Goal: Task Accomplishment & Management: Manage account settings

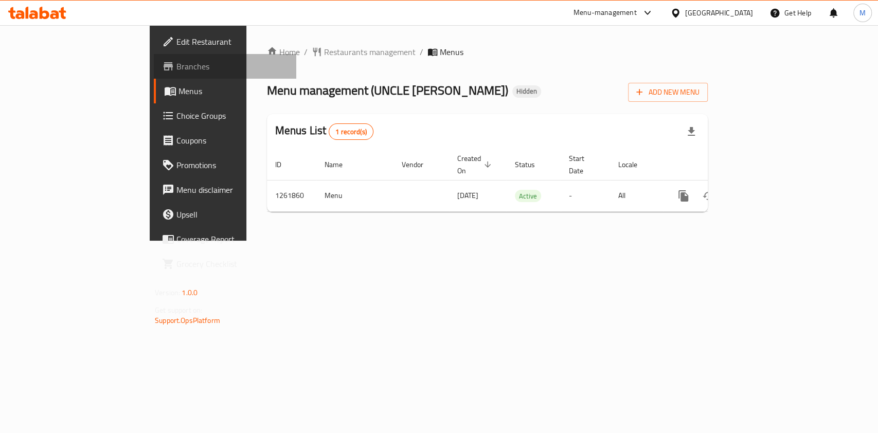
click at [176, 70] on span "Branches" at bounding box center [232, 66] width 112 height 12
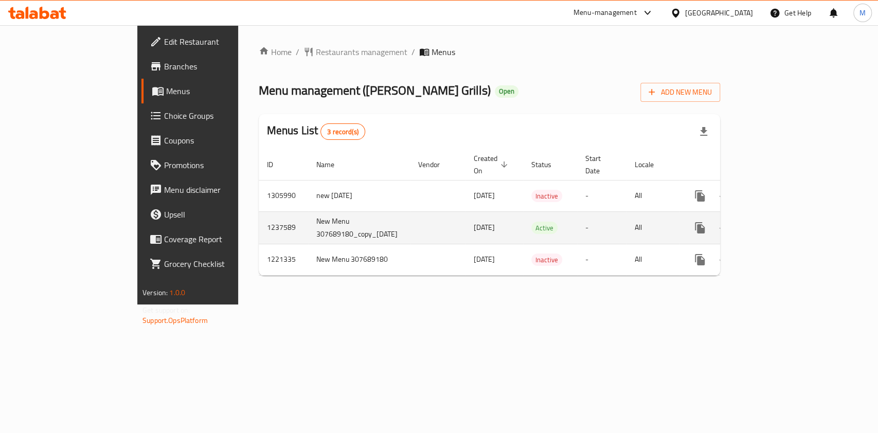
click at [779, 223] on icon "enhanced table" at bounding box center [774, 227] width 9 height 9
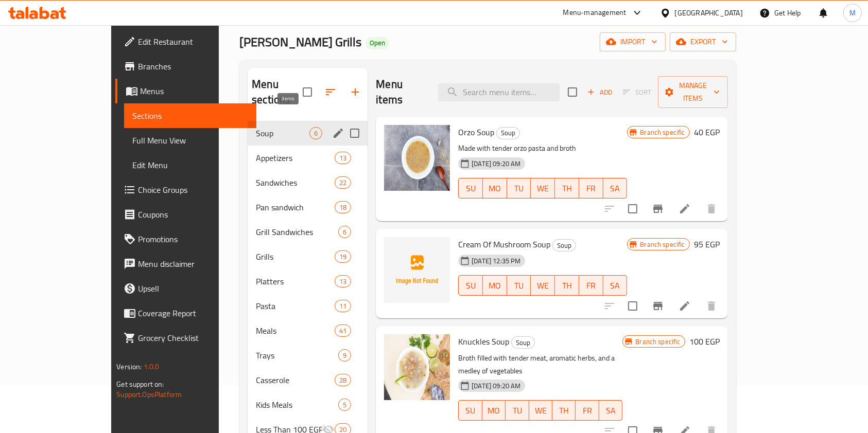
scroll to position [68, 0]
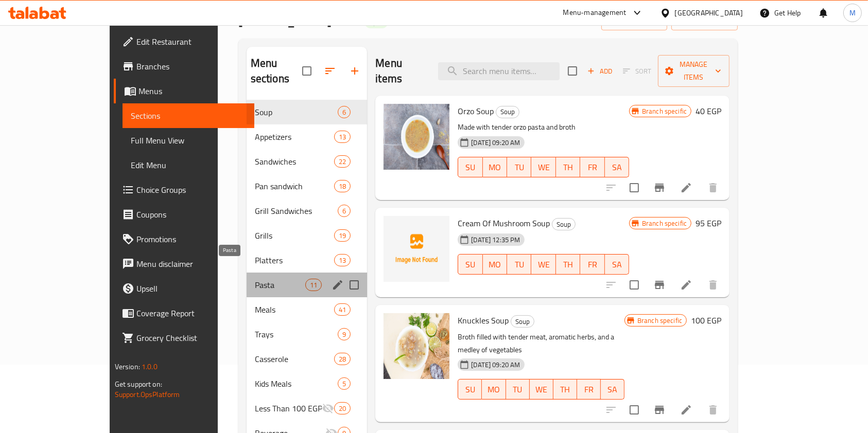
click at [255, 279] on span "Pasta" at bounding box center [280, 285] width 50 height 12
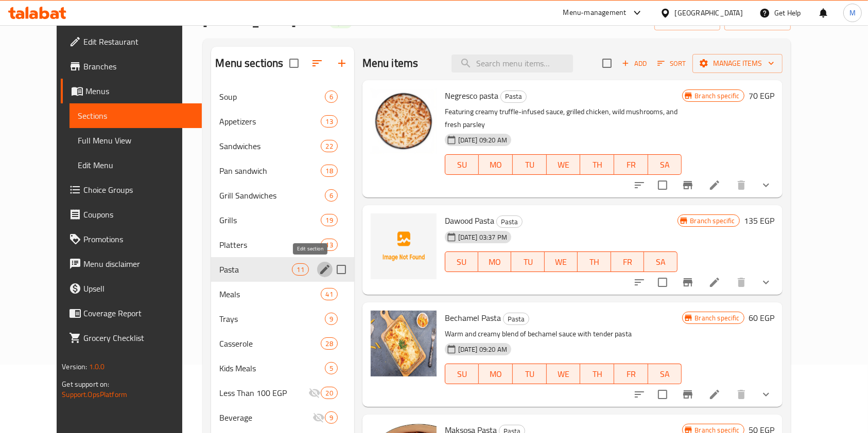
click at [320, 271] on icon "edit" at bounding box center [324, 269] width 9 height 9
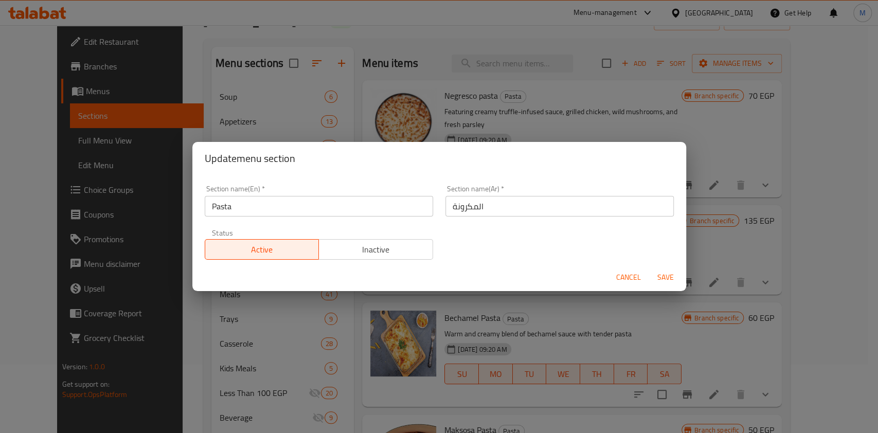
click at [614, 274] on button "Cancel" at bounding box center [628, 277] width 33 height 19
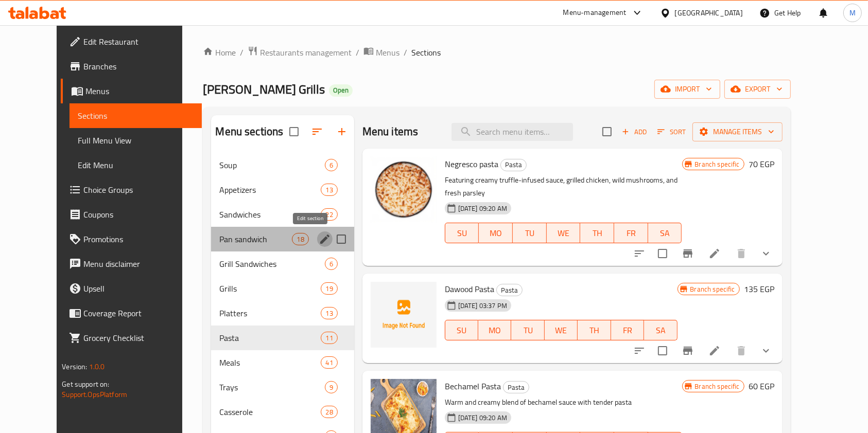
click at [317, 235] on button "edit" at bounding box center [324, 239] width 15 height 15
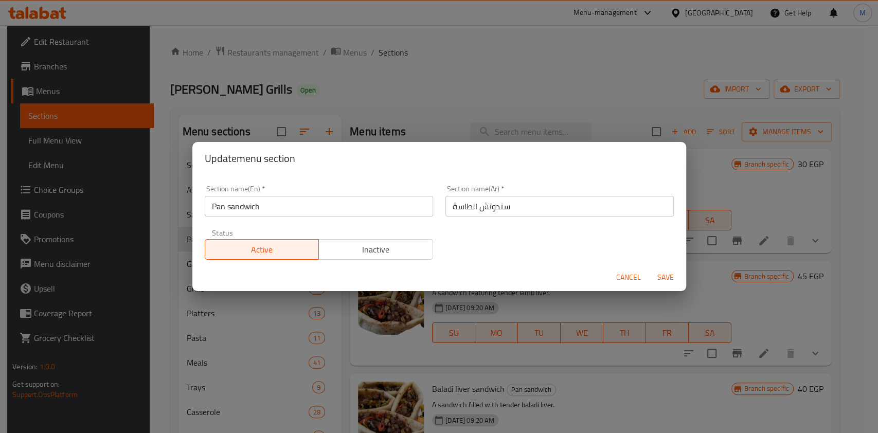
click at [614, 270] on button "Cancel" at bounding box center [628, 277] width 33 height 19
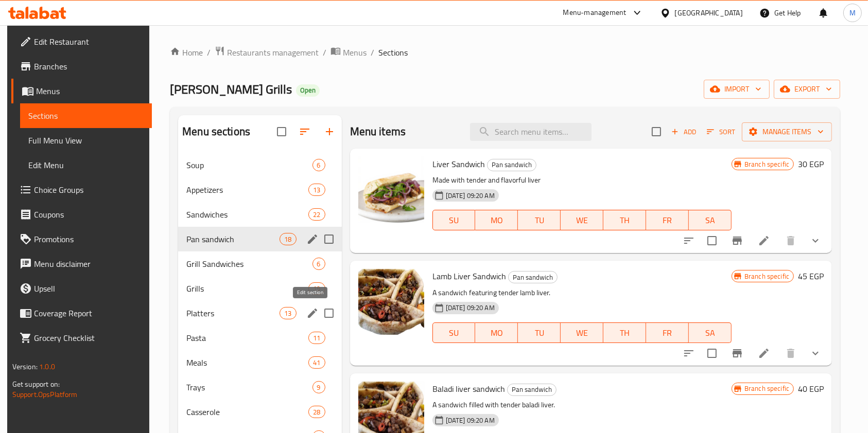
click at [305, 311] on button "edit" at bounding box center [312, 313] width 15 height 15
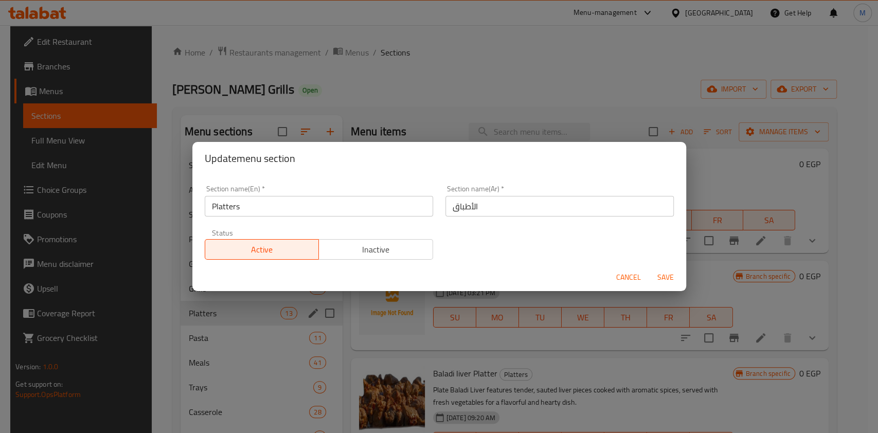
click at [634, 276] on span "Cancel" at bounding box center [628, 277] width 25 height 13
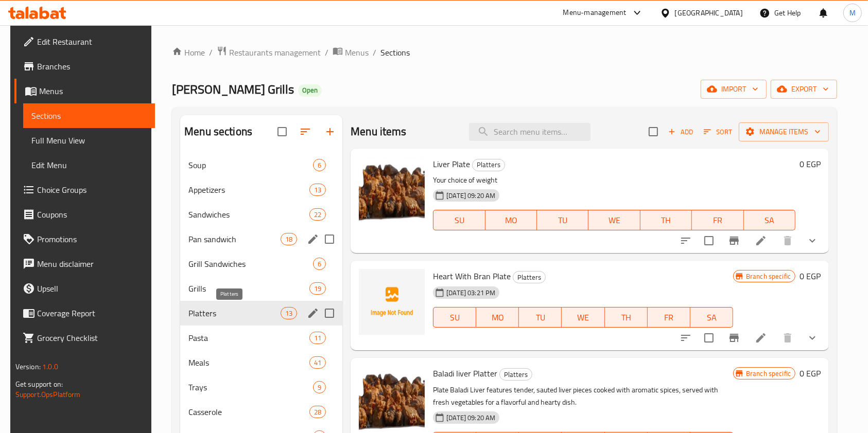
click at [247, 310] on span "Platters" at bounding box center [234, 313] width 92 height 12
click at [815, 243] on icon "show more" at bounding box center [812, 241] width 12 height 12
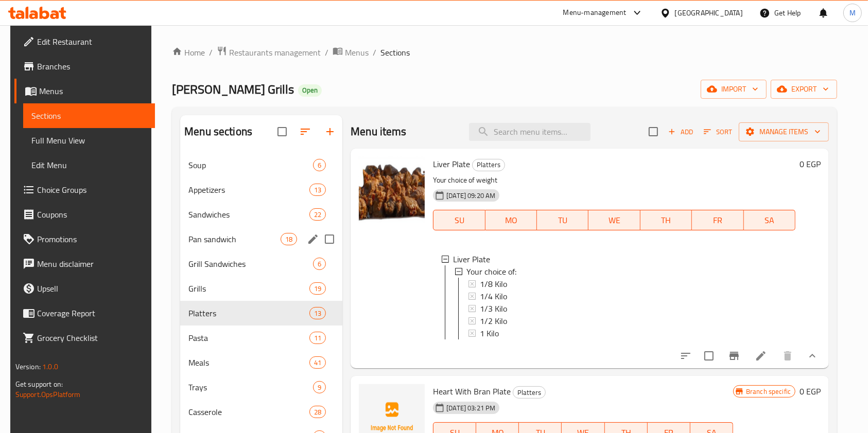
click at [812, 359] on button "show more" at bounding box center [812, 356] width 25 height 25
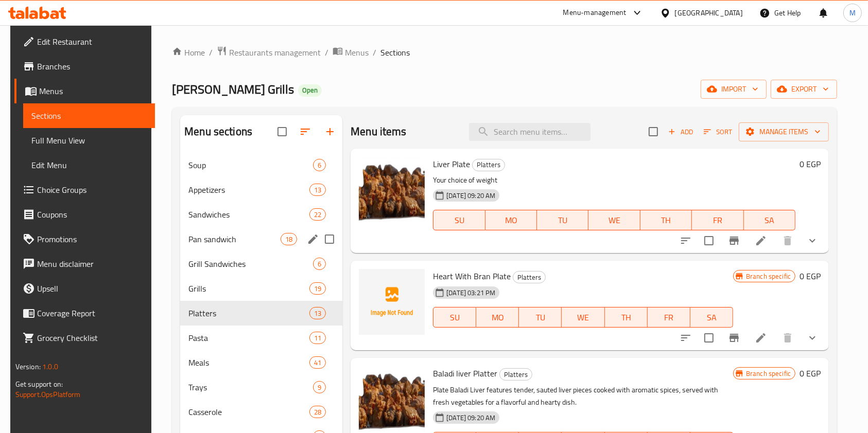
click at [725, 251] on div at bounding box center [748, 240] width 151 height 25
click at [728, 244] on icon "Branch-specific-item" at bounding box center [734, 241] width 12 height 12
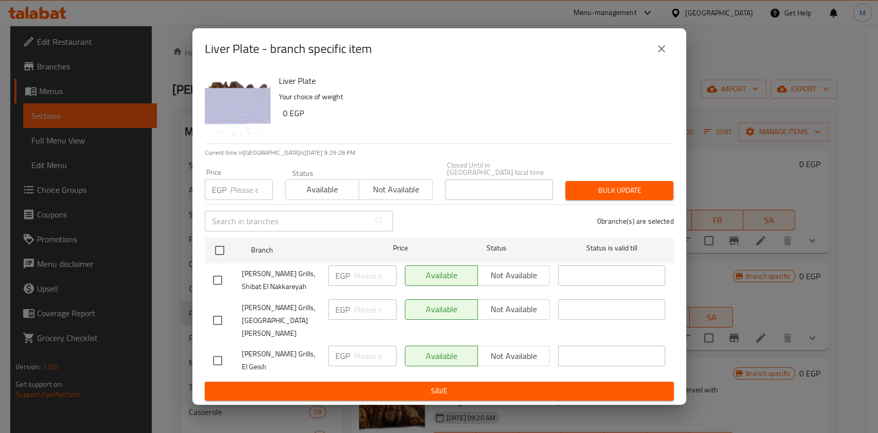
click at [655, 60] on button "close" at bounding box center [661, 49] width 25 height 25
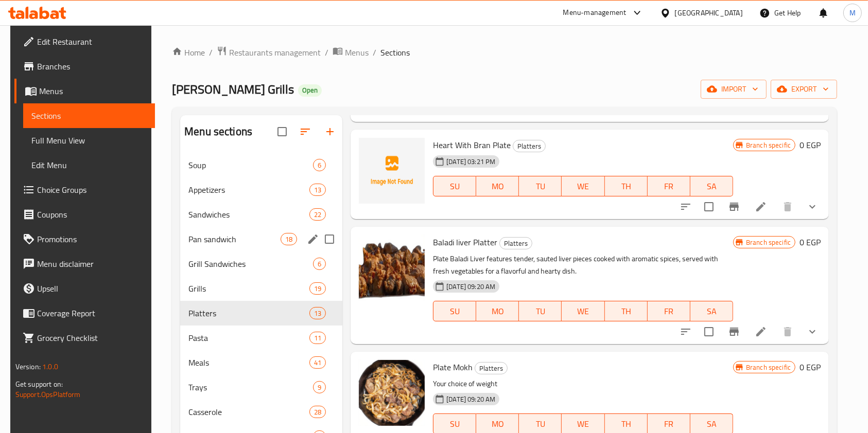
scroll to position [137, 0]
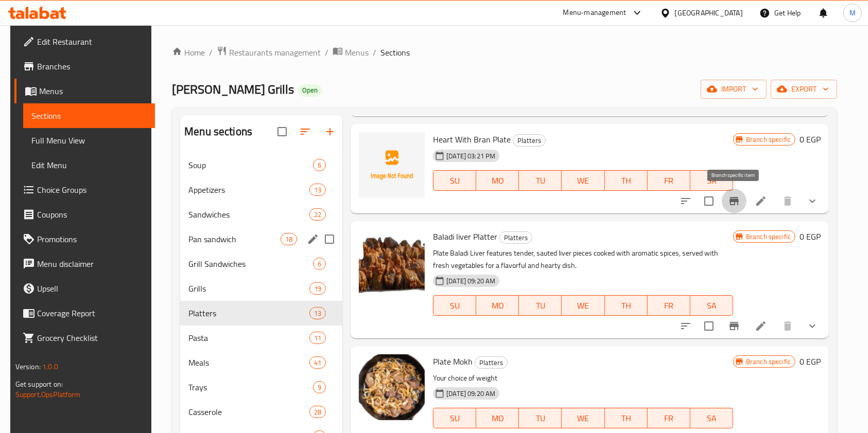
click at [734, 205] on icon "Branch-specific-item" at bounding box center [734, 201] width 12 height 12
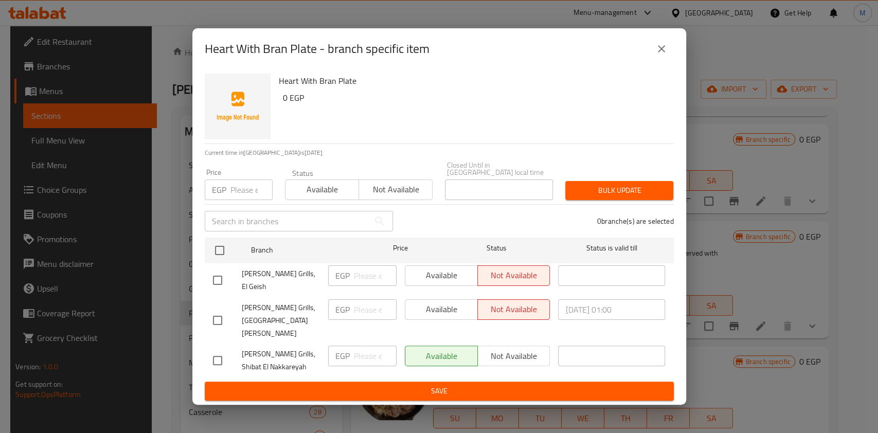
click at [657, 55] on icon "close" at bounding box center [662, 49] width 12 height 12
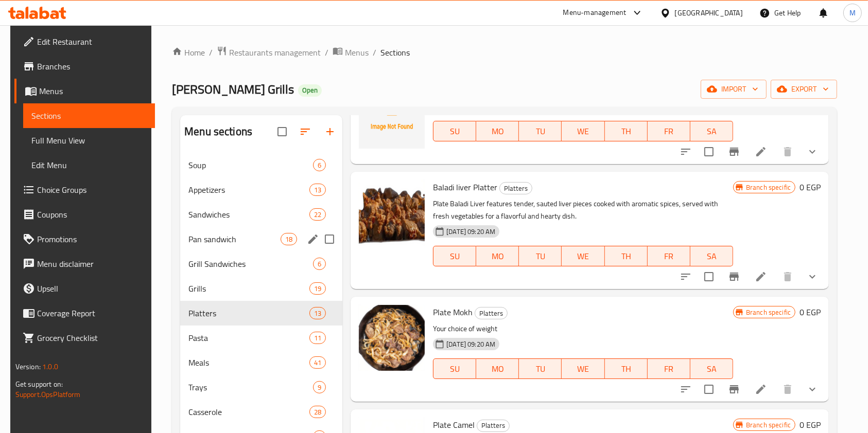
scroll to position [206, 0]
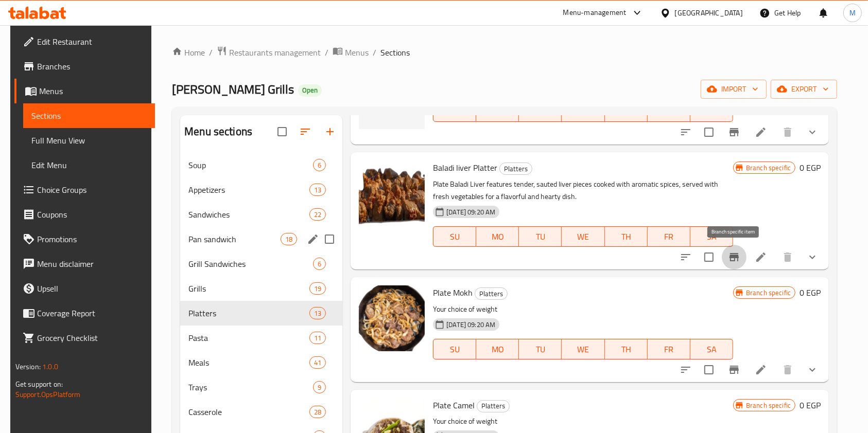
click at [738, 246] on button "Branch-specific-item" at bounding box center [733, 257] width 25 height 25
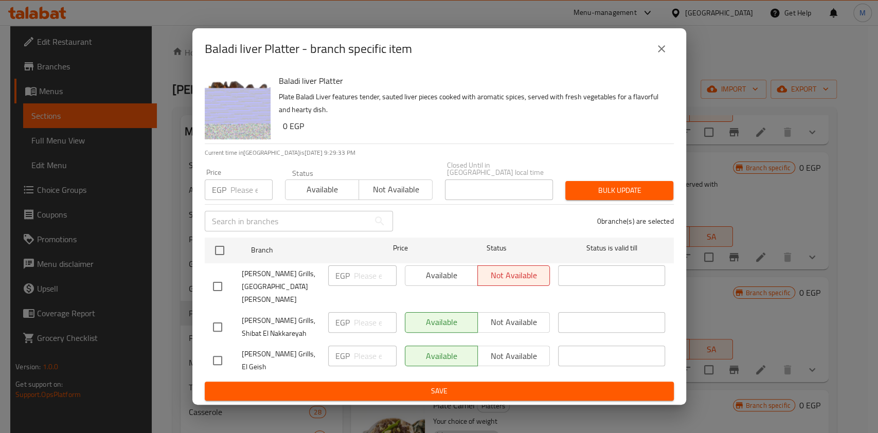
click at [663, 55] on icon "close" at bounding box center [662, 49] width 12 height 12
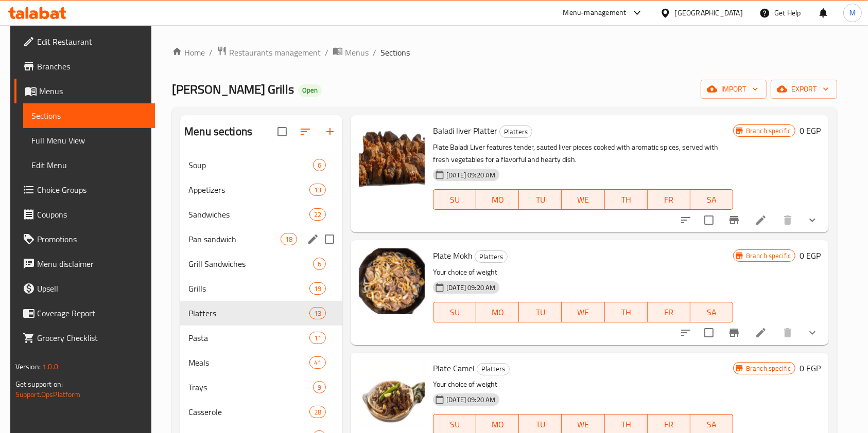
scroll to position [274, 0]
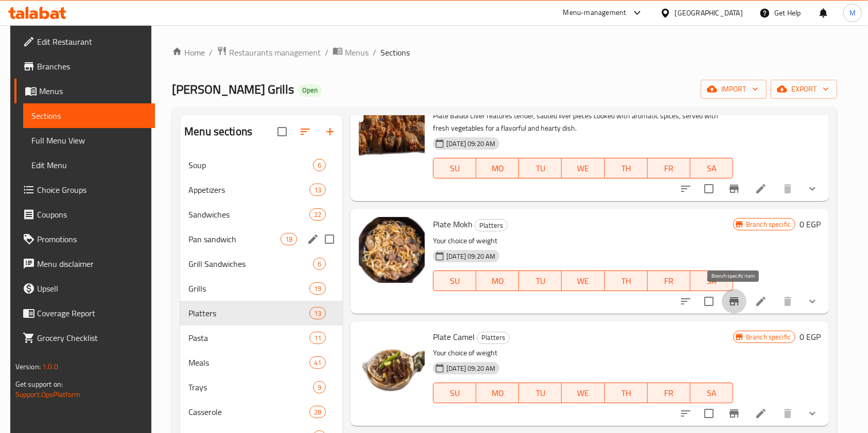
click at [726, 297] on button "Branch-specific-item" at bounding box center [733, 301] width 25 height 25
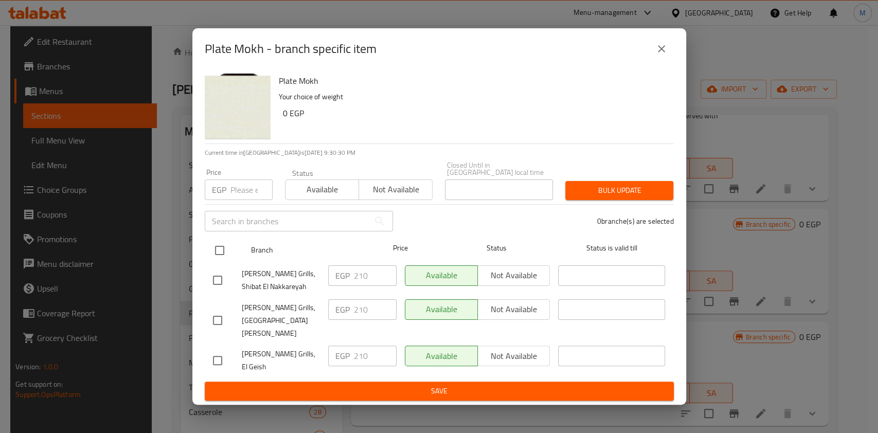
click at [222, 257] on input "checkbox" at bounding box center [220, 251] width 22 height 22
checkbox input "true"
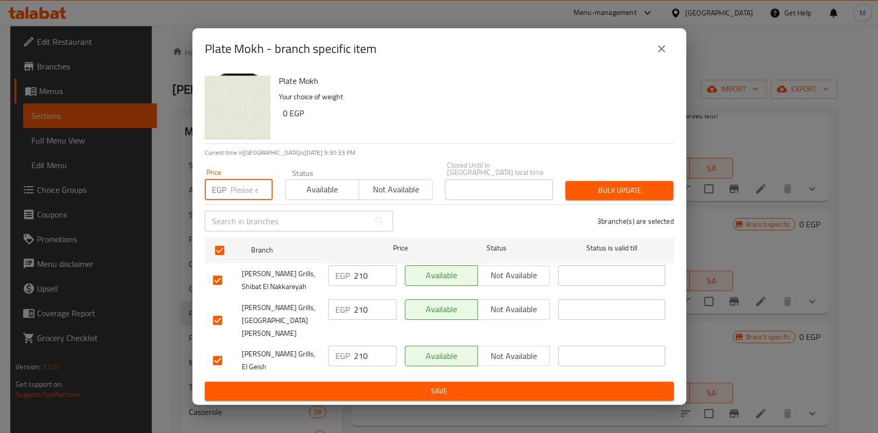
click at [233, 200] on input "number" at bounding box center [252, 190] width 42 height 21
type input "0"
click at [601, 195] on span "Bulk update" at bounding box center [620, 190] width 92 height 13
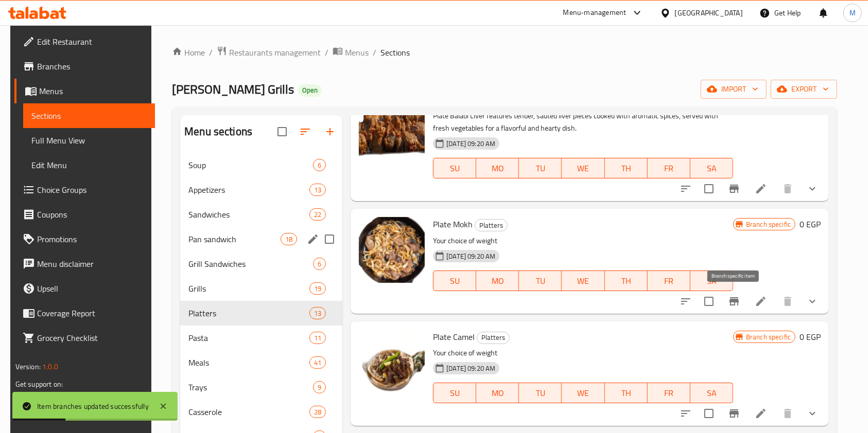
click at [731, 303] on icon "Branch-specific-item" at bounding box center [734, 301] width 12 height 12
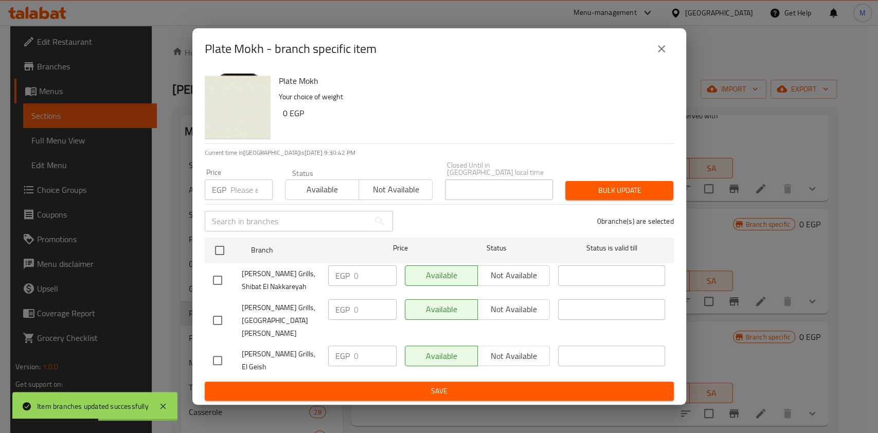
click at [656, 55] on icon "close" at bounding box center [662, 49] width 12 height 12
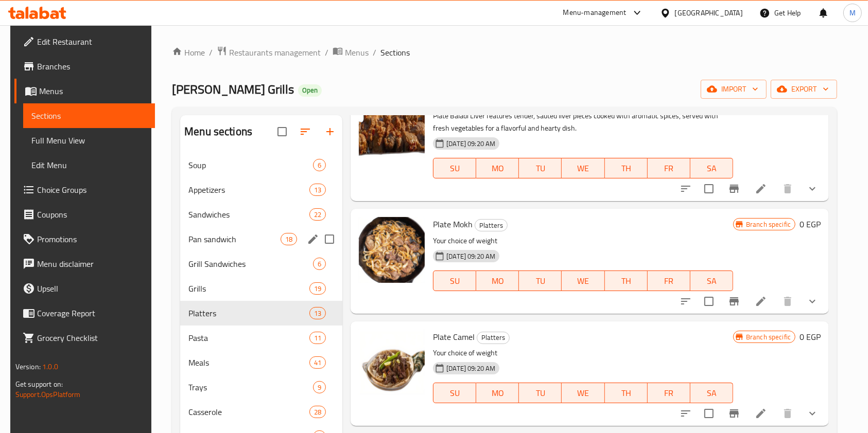
click at [732, 413] on icon "Branch-specific-item" at bounding box center [733, 414] width 9 height 8
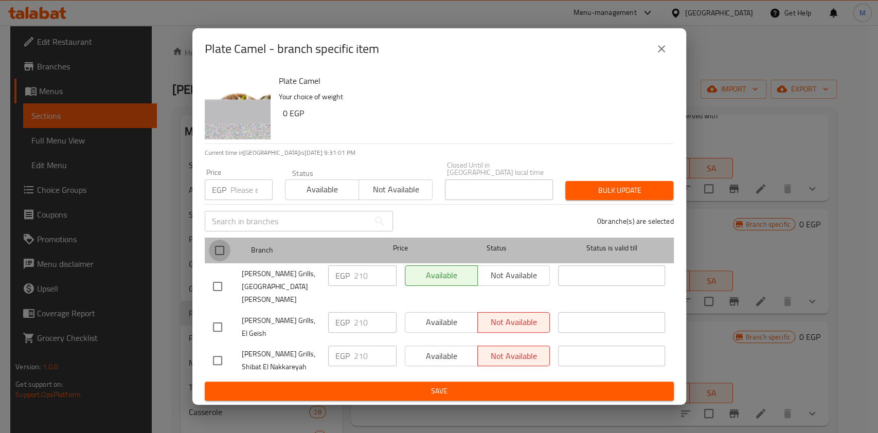
click at [218, 260] on input "checkbox" at bounding box center [220, 251] width 22 height 22
checkbox input "true"
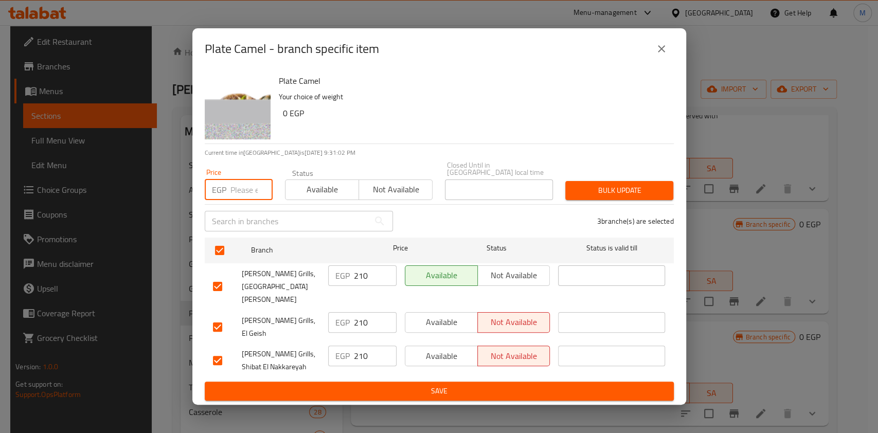
click at [245, 200] on input "number" at bounding box center [252, 190] width 42 height 21
type input "0"
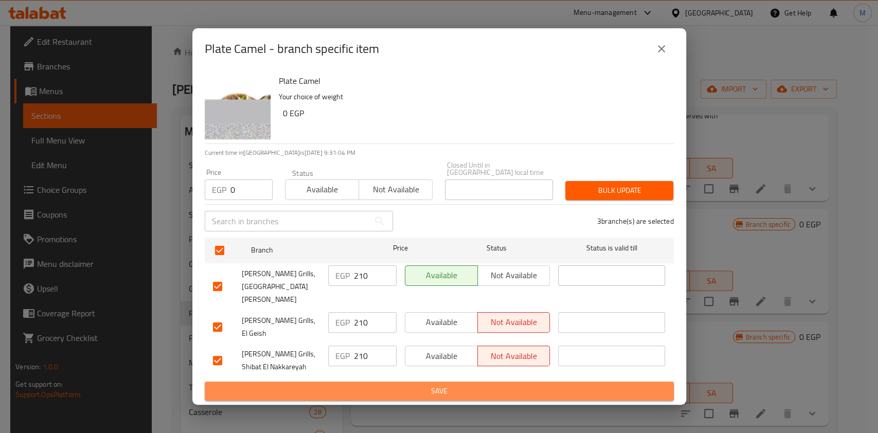
click at [350, 385] on span "Save" at bounding box center [439, 391] width 453 height 13
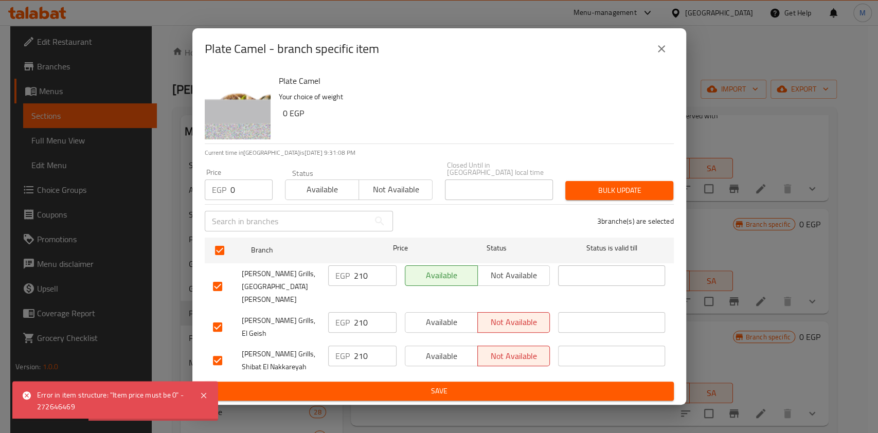
click at [476, 228] on div "3 branche(s) are selected" at bounding box center [539, 221] width 281 height 37
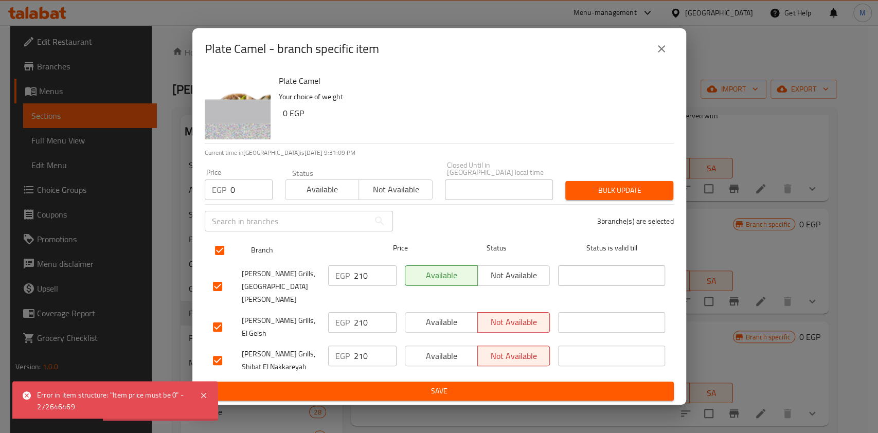
click at [206, 263] on div "Branch Price Status Status is valid till" at bounding box center [439, 251] width 469 height 26
click at [213, 261] on input "checkbox" at bounding box center [220, 251] width 22 height 22
checkbox input "false"
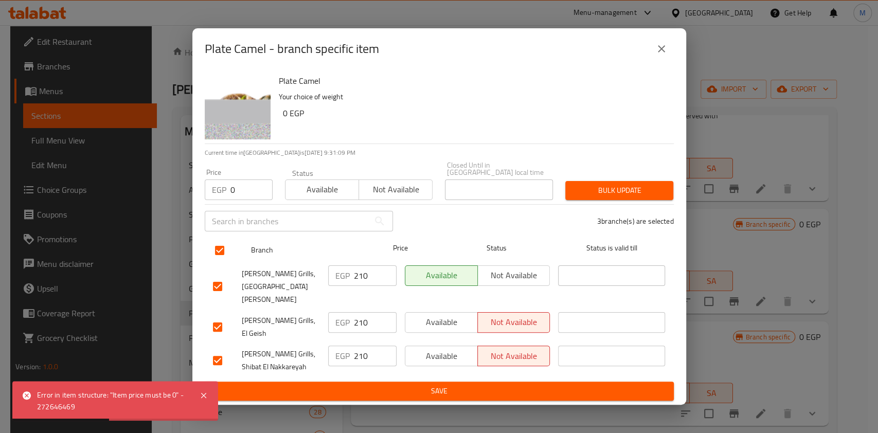
checkbox input "false"
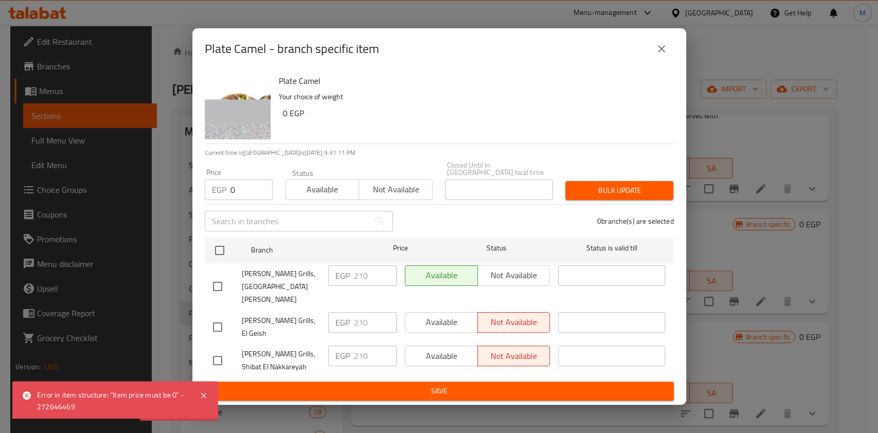
click at [225, 288] on input "checkbox" at bounding box center [218, 287] width 22 height 22
checkbox input "true"
click at [369, 286] on input "210" at bounding box center [375, 276] width 43 height 21
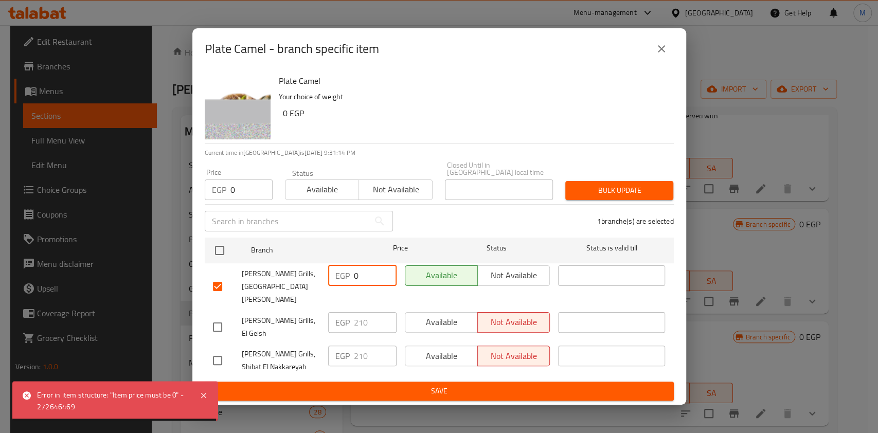
type input "0"
click at [213, 316] on input "checkbox" at bounding box center [218, 327] width 22 height 22
checkbox input "true"
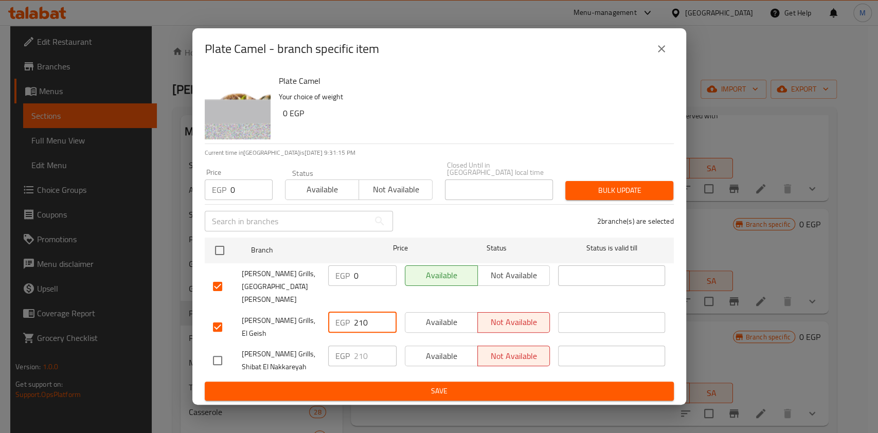
click at [354, 314] on input "210" at bounding box center [375, 322] width 43 height 21
type input "0210"
click at [361, 316] on input "0210" at bounding box center [375, 322] width 43 height 21
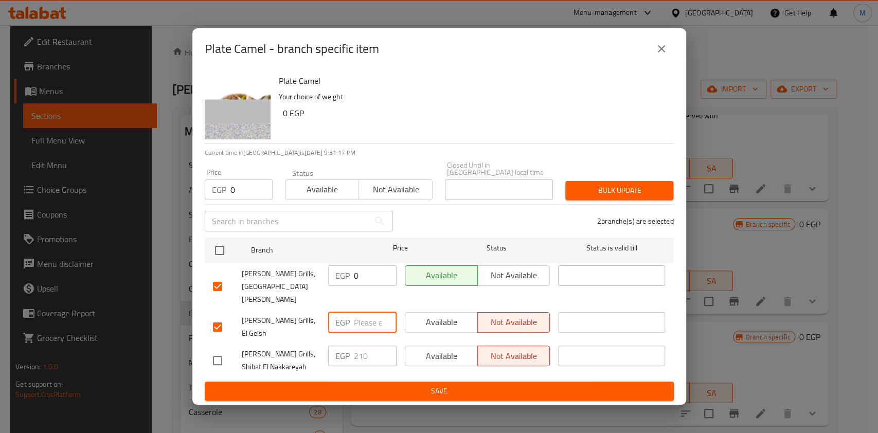
click at [360, 286] on input "0" at bounding box center [375, 276] width 43 height 21
click at [221, 350] on input "checkbox" at bounding box center [218, 361] width 22 height 22
checkbox input "true"
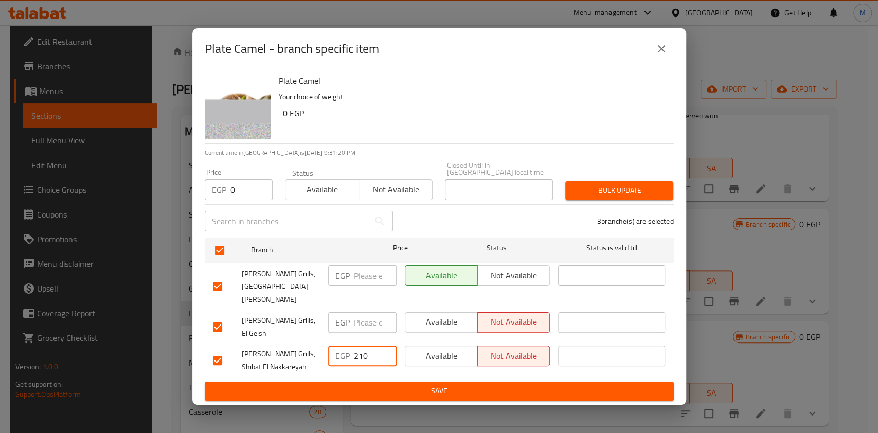
click at [360, 346] on input "210" at bounding box center [375, 356] width 43 height 21
click at [345, 385] on span "Save" at bounding box center [439, 391] width 453 height 13
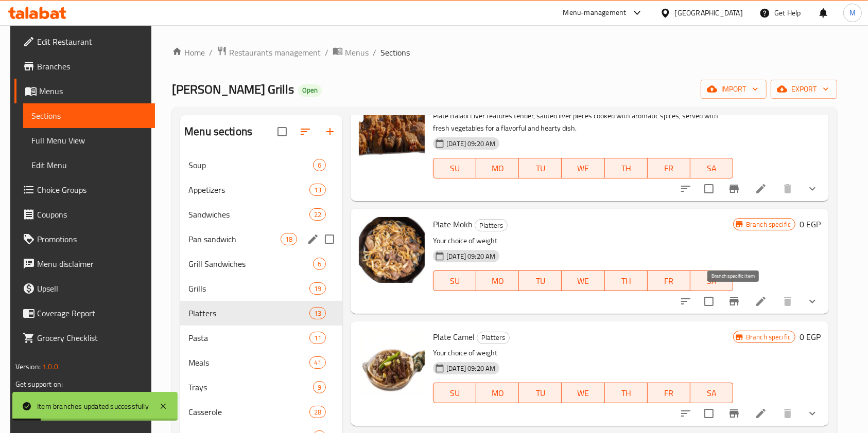
click at [736, 303] on icon "Branch-specific-item" at bounding box center [734, 301] width 12 height 12
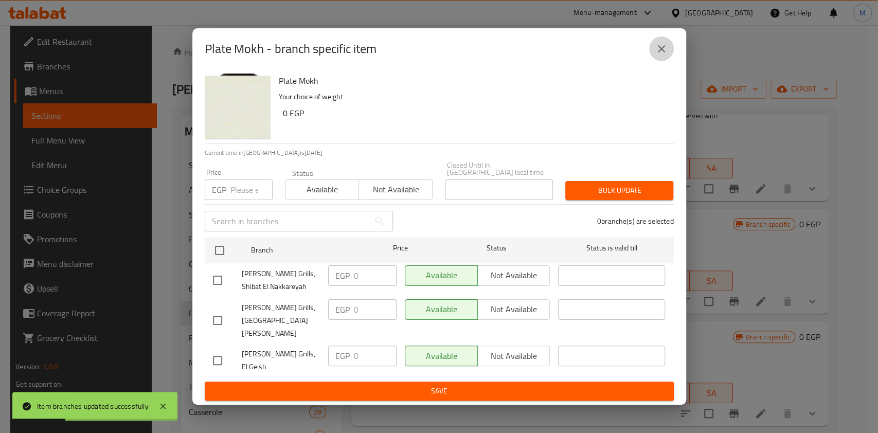
click at [664, 55] on icon "close" at bounding box center [662, 49] width 12 height 12
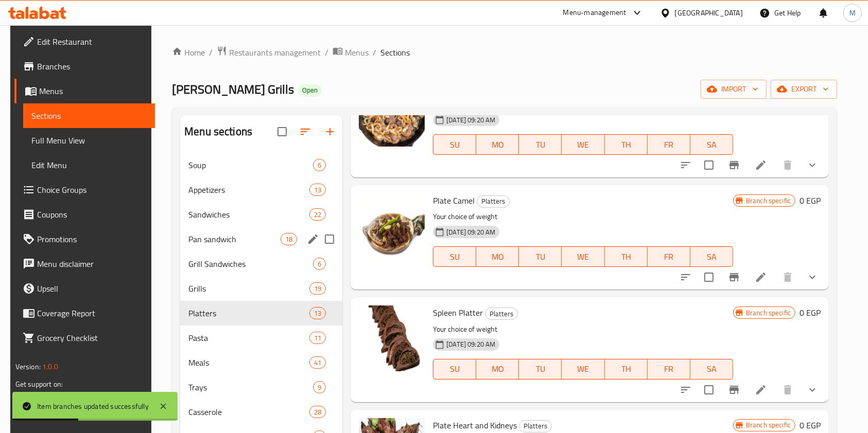
scroll to position [412, 0]
click at [733, 275] on icon "Branch-specific-item" at bounding box center [733, 276] width 9 height 8
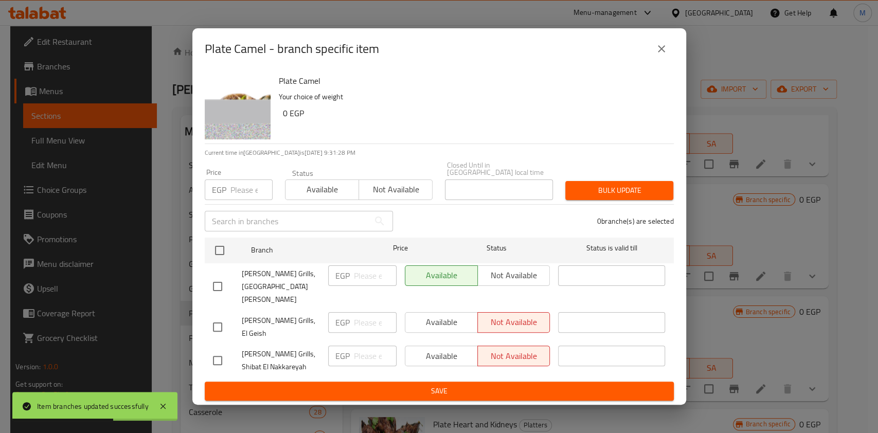
click at [653, 61] on button "close" at bounding box center [661, 49] width 25 height 25
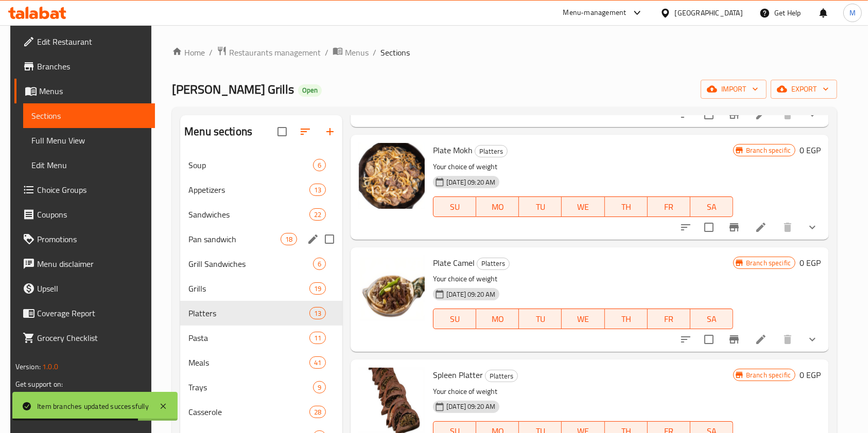
scroll to position [206, 0]
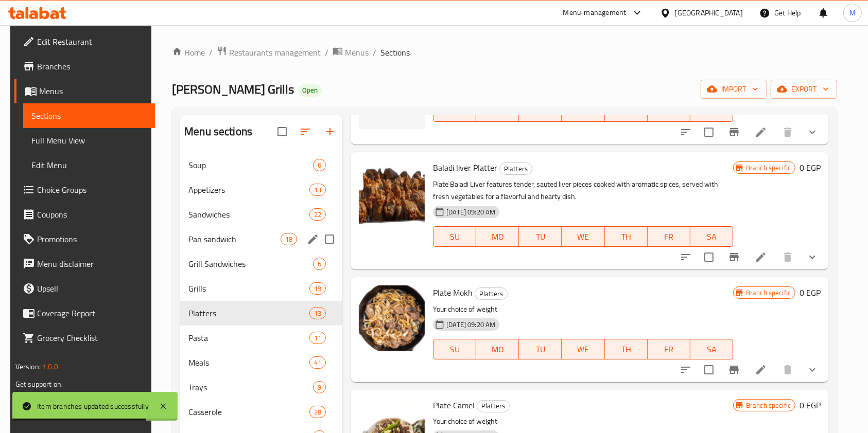
click at [719, 258] on input "checkbox" at bounding box center [709, 257] width 22 height 22
click at [715, 257] on input "checkbox" at bounding box center [709, 257] width 22 height 22
checkbox input "false"
click at [724, 257] on button "Branch-specific-item" at bounding box center [733, 257] width 25 height 25
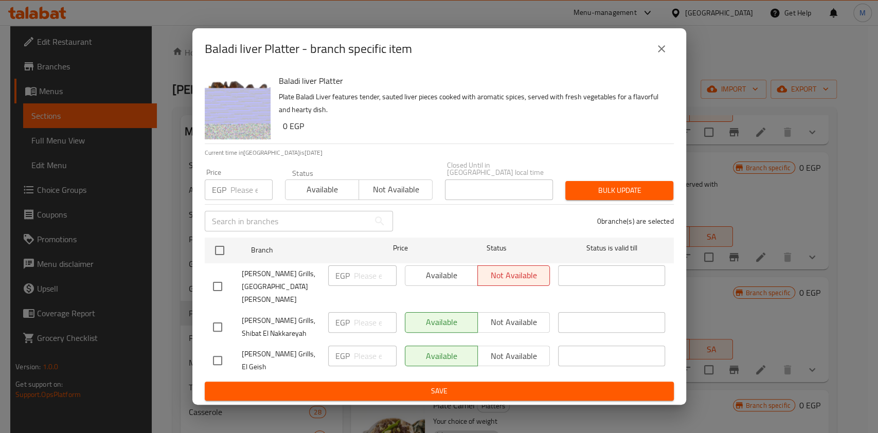
click at [666, 55] on icon "close" at bounding box center [662, 49] width 12 height 12
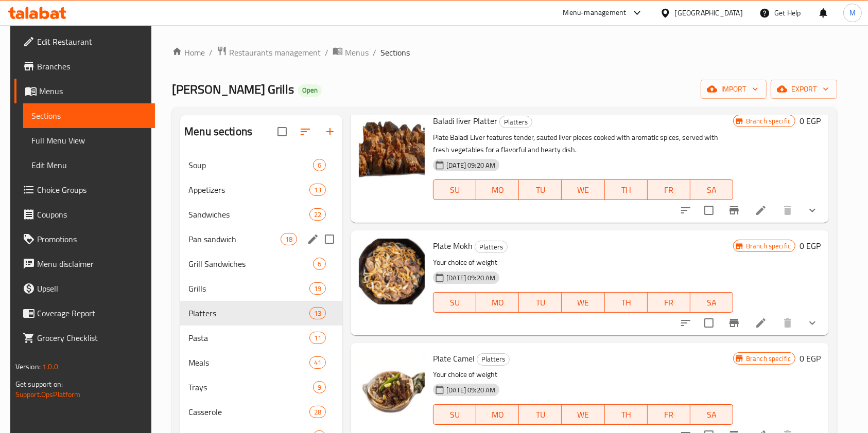
scroll to position [274, 0]
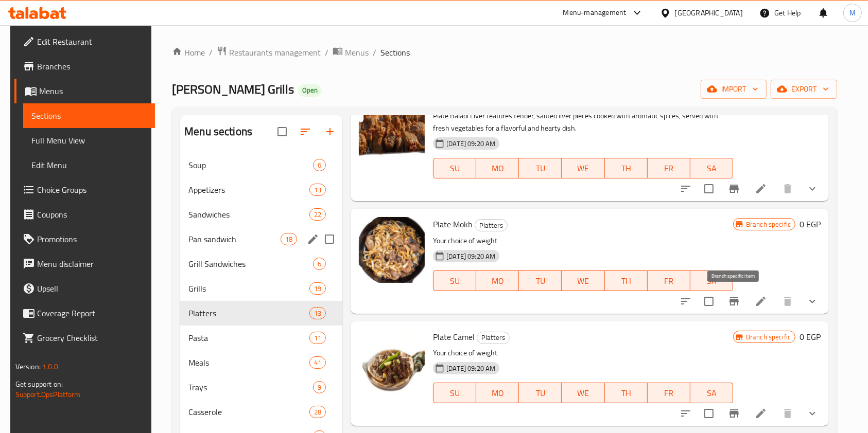
click at [731, 298] on icon "Branch-specific-item" at bounding box center [734, 301] width 12 height 12
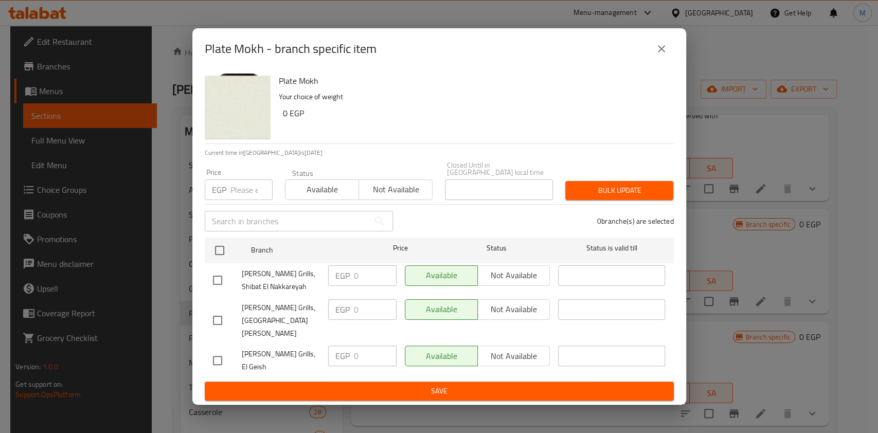
click at [666, 61] on button "close" at bounding box center [661, 49] width 25 height 25
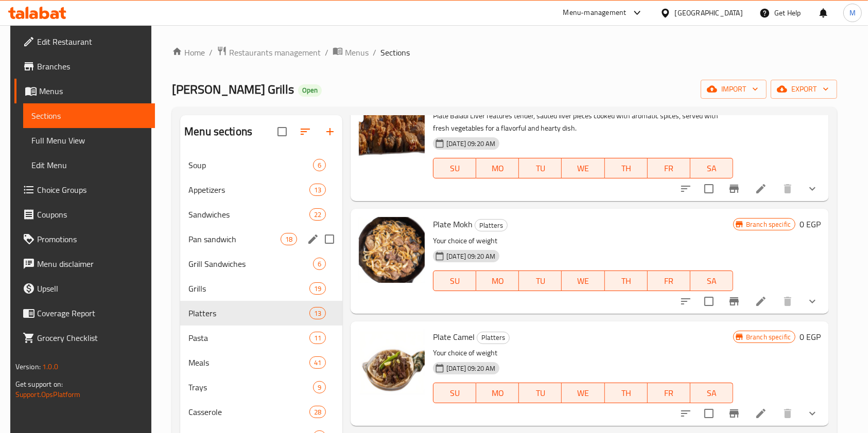
scroll to position [343, 0]
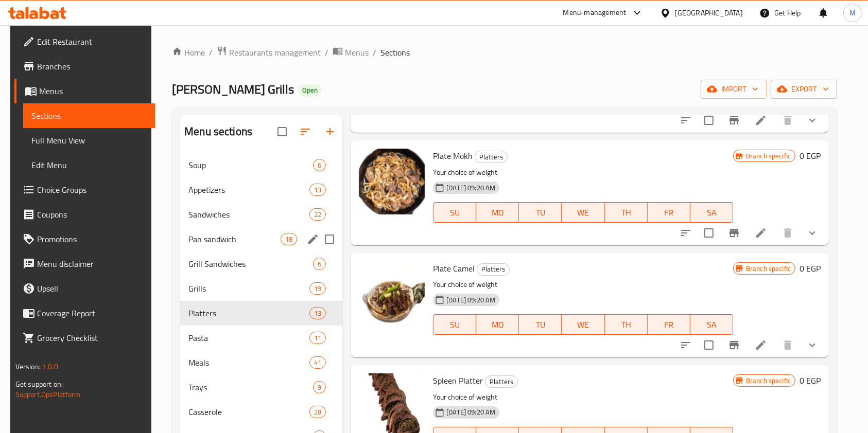
click at [730, 344] on icon "Branch-specific-item" at bounding box center [733, 345] width 9 height 8
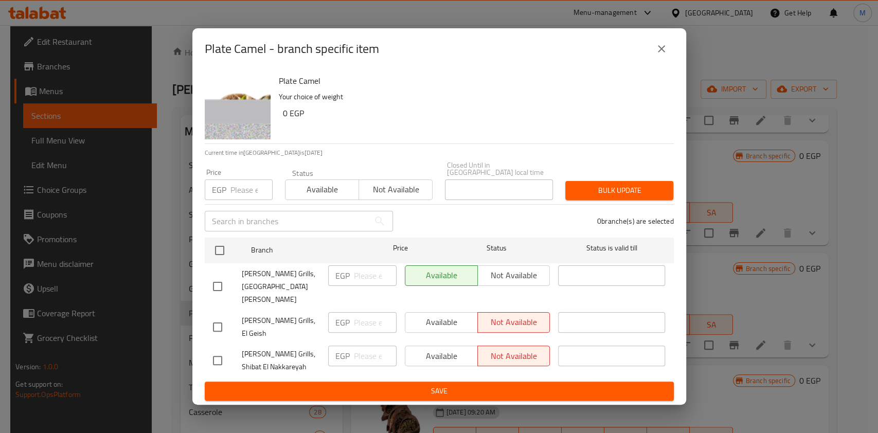
click at [667, 55] on icon "close" at bounding box center [662, 49] width 12 height 12
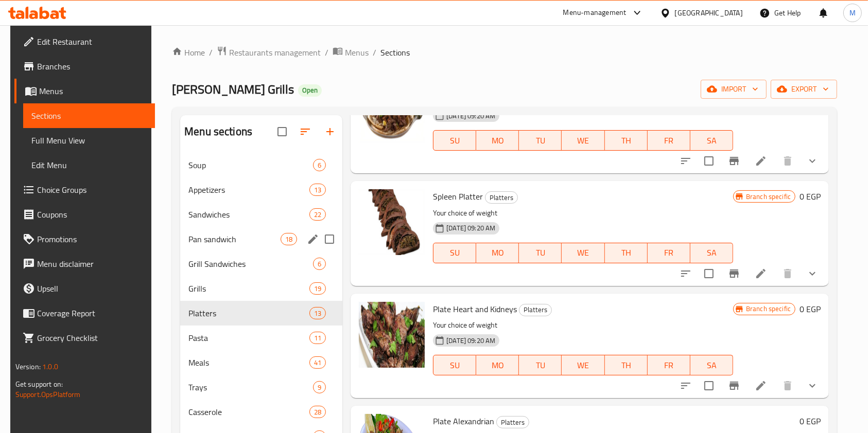
scroll to position [549, 0]
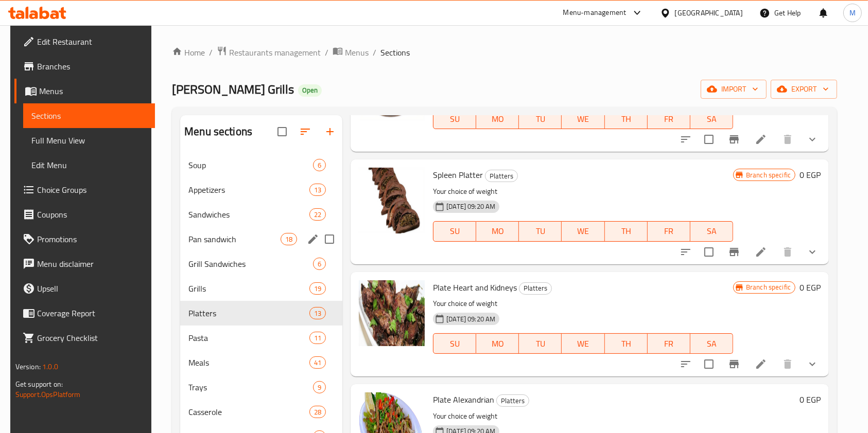
click at [735, 253] on icon "Branch-specific-item" at bounding box center [734, 252] width 12 height 12
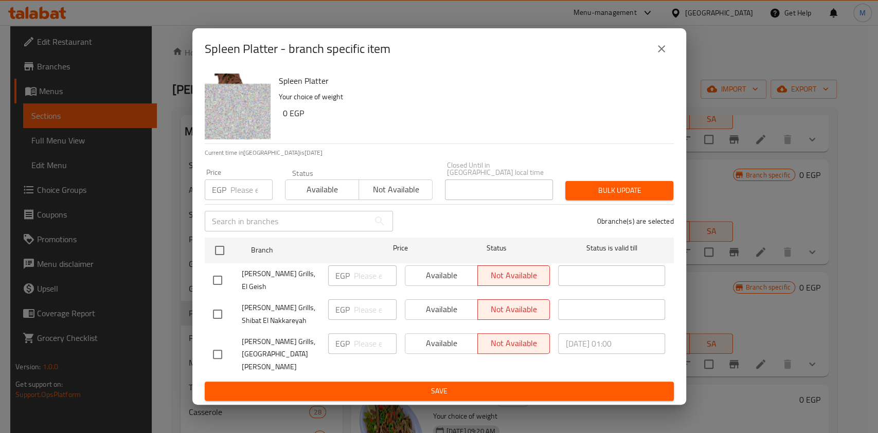
click at [667, 55] on icon "close" at bounding box center [662, 49] width 12 height 12
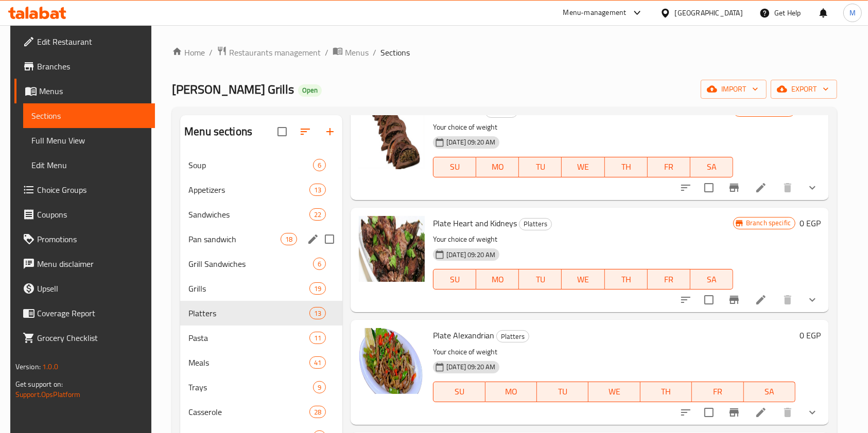
scroll to position [686, 0]
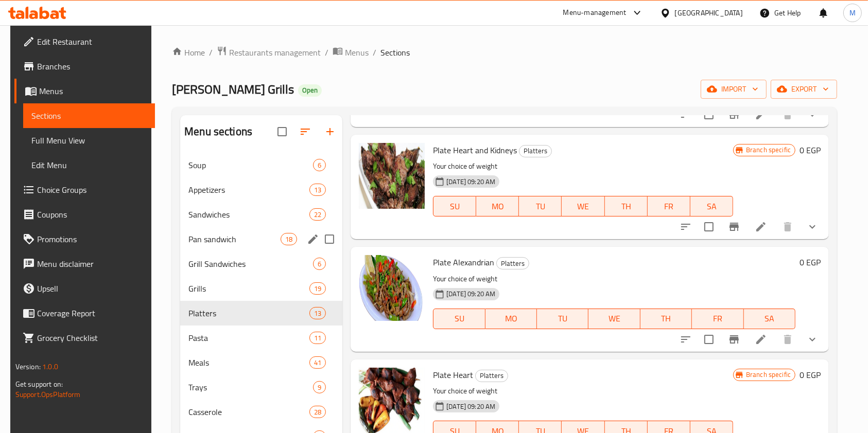
click at [727, 215] on div at bounding box center [748, 227] width 151 height 25
click at [730, 232] on icon "Branch-specific-item" at bounding box center [734, 227] width 12 height 12
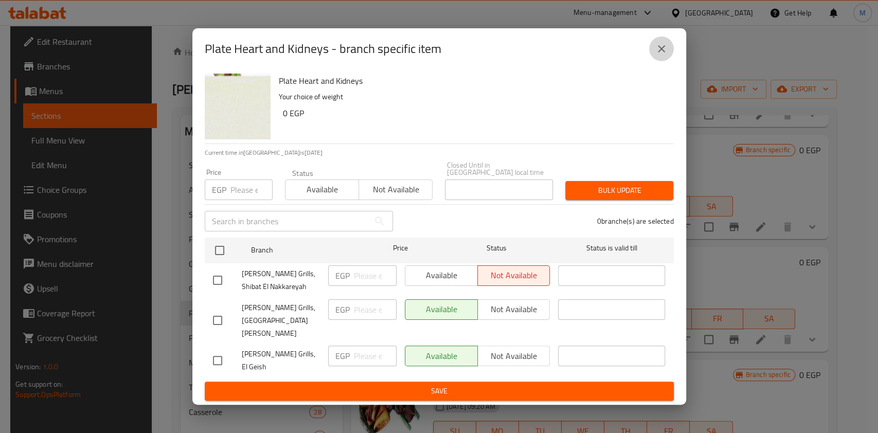
click at [660, 55] on icon "close" at bounding box center [662, 49] width 12 height 12
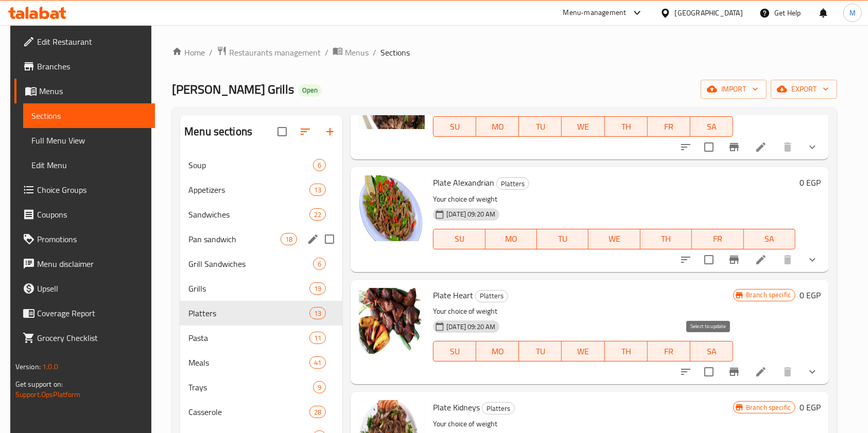
scroll to position [823, 0]
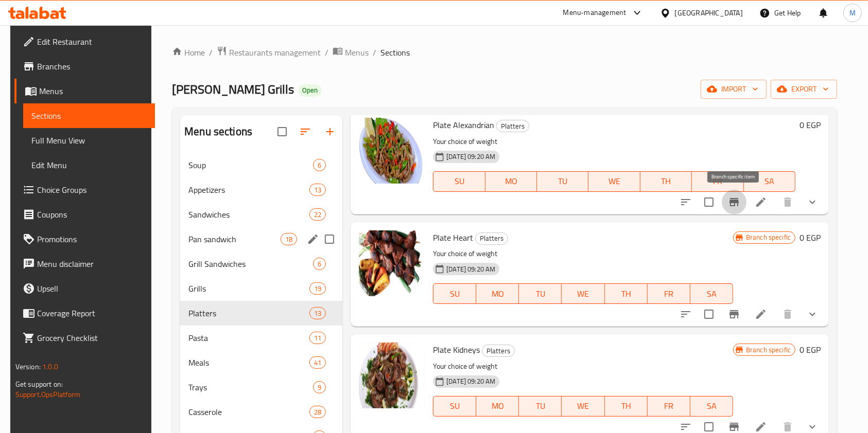
click at [738, 208] on icon "Branch-specific-item" at bounding box center [734, 202] width 12 height 12
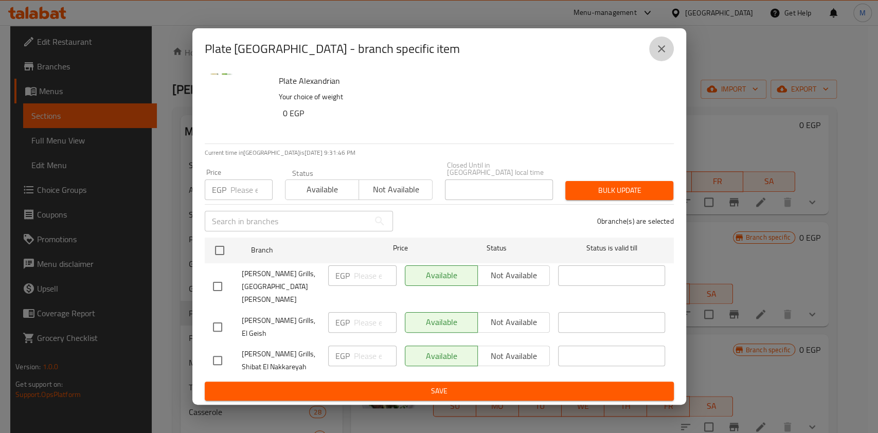
click at [660, 55] on icon "close" at bounding box center [662, 49] width 12 height 12
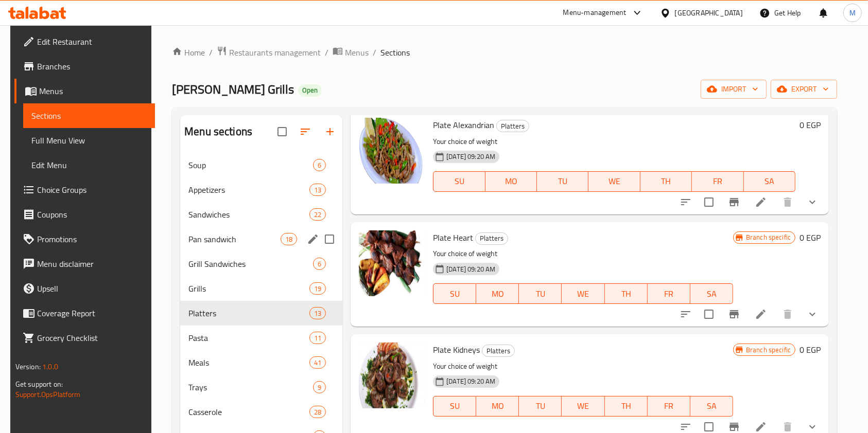
click at [728, 328] on div "Menu items Add Sort Manage items Liver Plate Platters Your choice of weight 09-…" at bounding box center [585, 331] width 486 height 433
click at [731, 316] on icon "Branch-specific-item" at bounding box center [734, 314] width 12 height 12
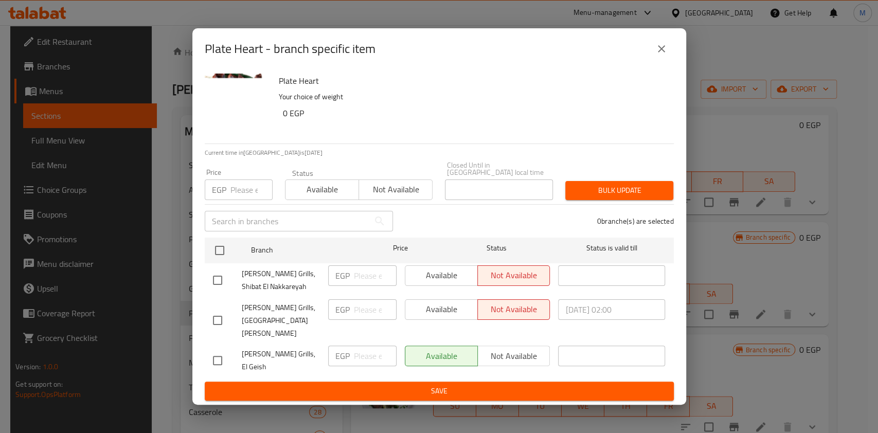
click at [656, 55] on icon "close" at bounding box center [662, 49] width 12 height 12
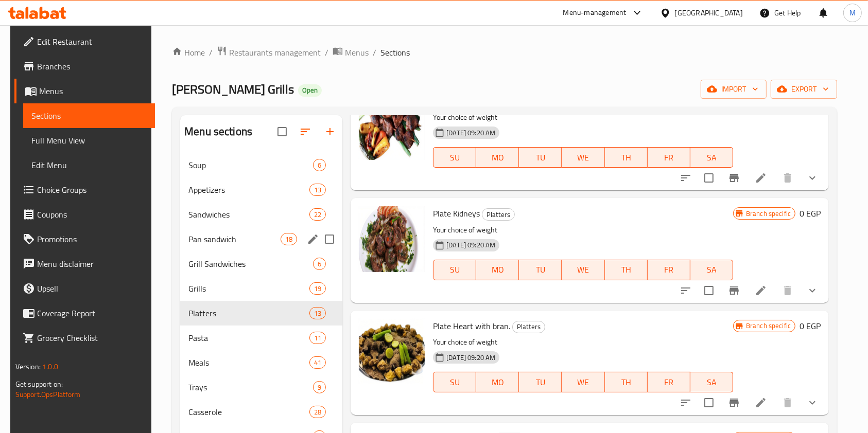
scroll to position [960, 0]
click at [720, 288] on div at bounding box center [748, 290] width 151 height 25
click at [724, 290] on button "Branch-specific-item" at bounding box center [733, 290] width 25 height 25
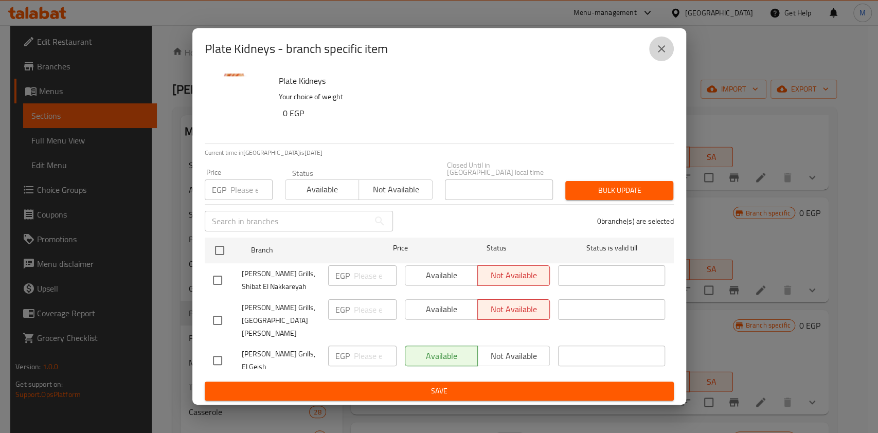
click at [661, 55] on icon "close" at bounding box center [662, 49] width 12 height 12
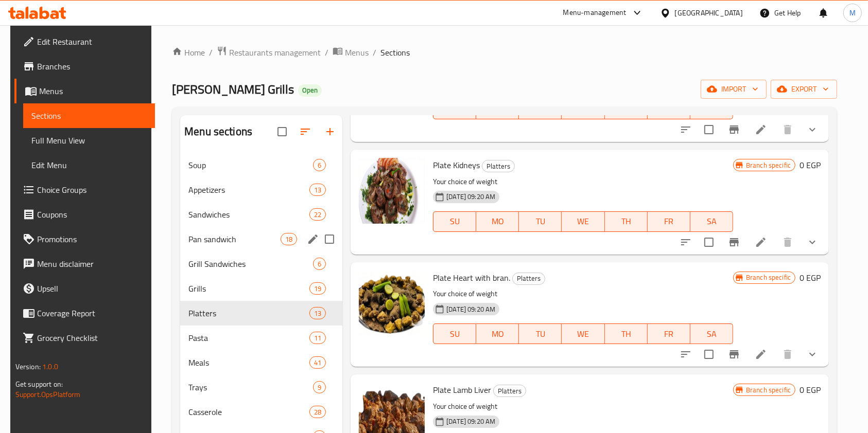
scroll to position [1029, 0]
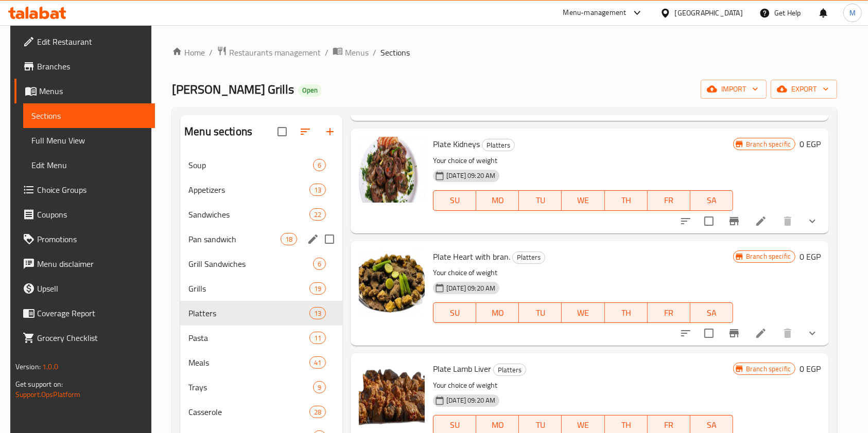
click at [727, 329] on button "Branch-specific-item" at bounding box center [733, 333] width 25 height 25
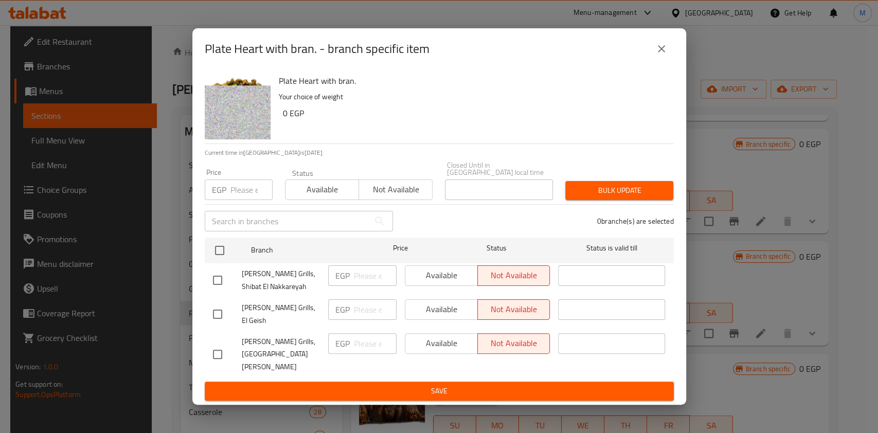
click at [656, 55] on icon "close" at bounding box center [662, 49] width 12 height 12
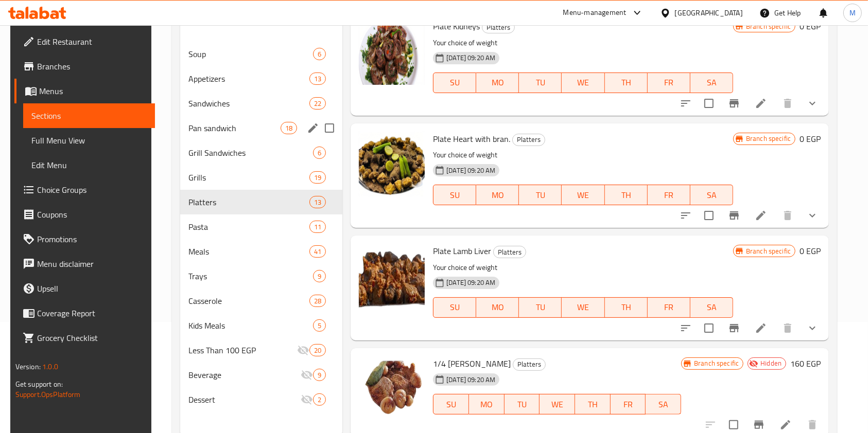
scroll to position [144, 0]
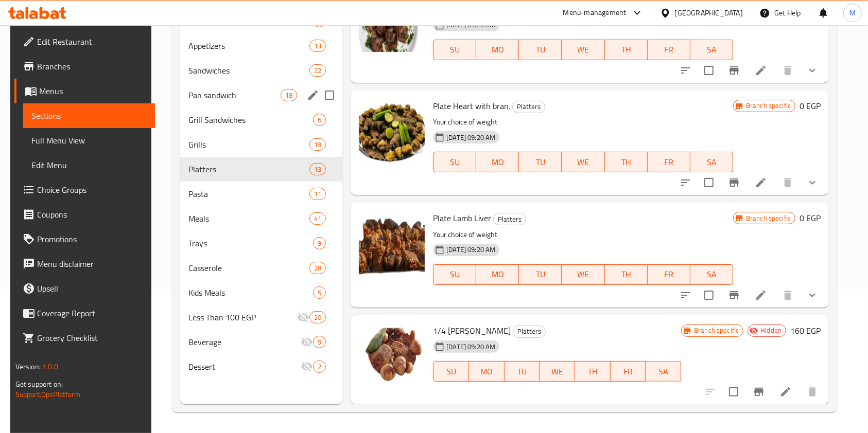
click at [724, 295] on button "Branch-specific-item" at bounding box center [733, 295] width 25 height 25
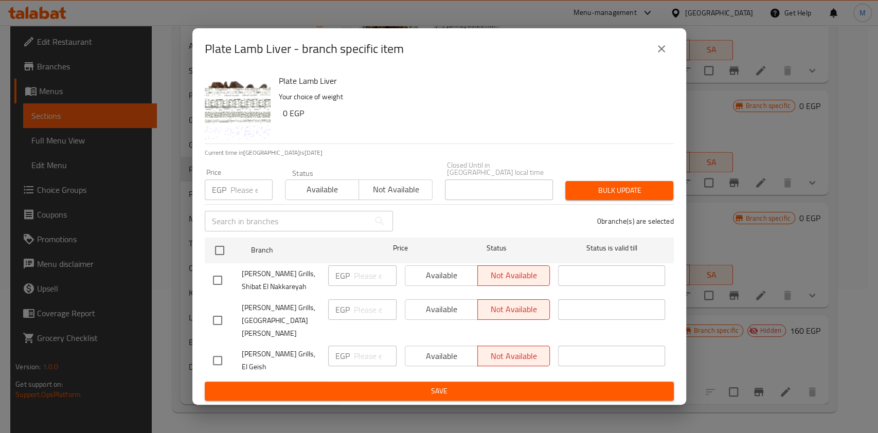
click at [659, 55] on icon "close" at bounding box center [662, 49] width 12 height 12
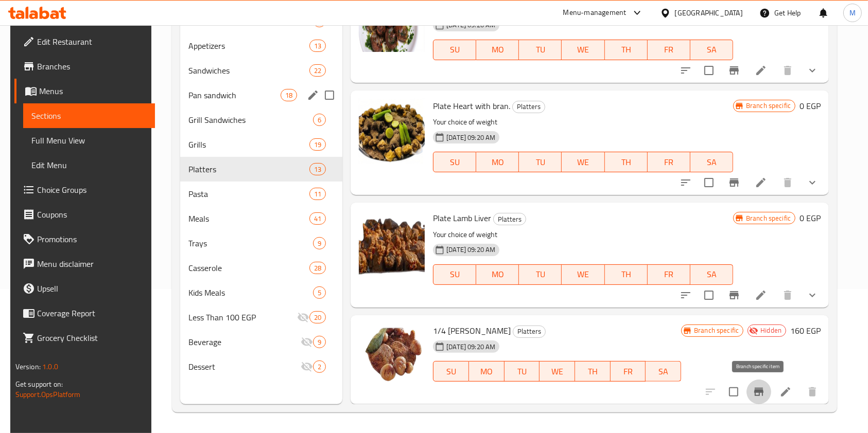
click at [753, 385] on button "Branch-specific-item" at bounding box center [758, 392] width 25 height 25
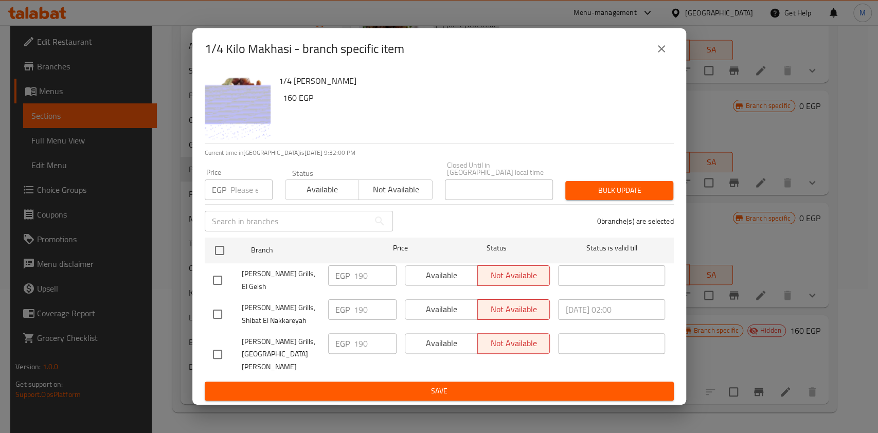
click at [662, 55] on icon "close" at bounding box center [662, 49] width 12 height 12
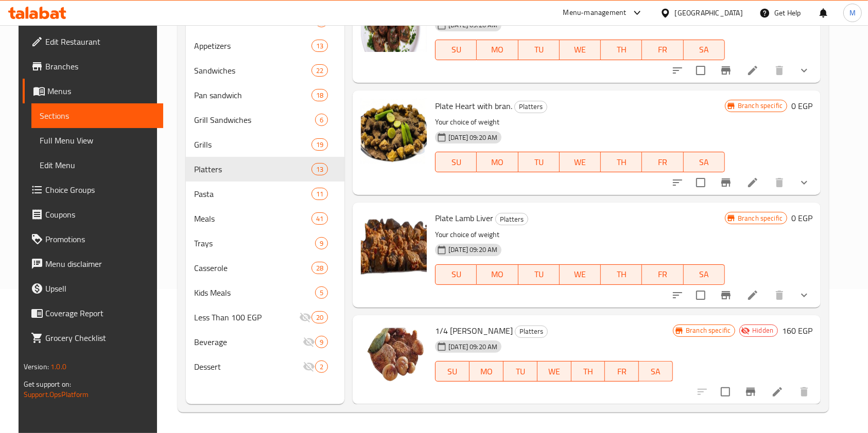
click at [58, 14] on icon at bounding box center [54, 14] width 9 height 9
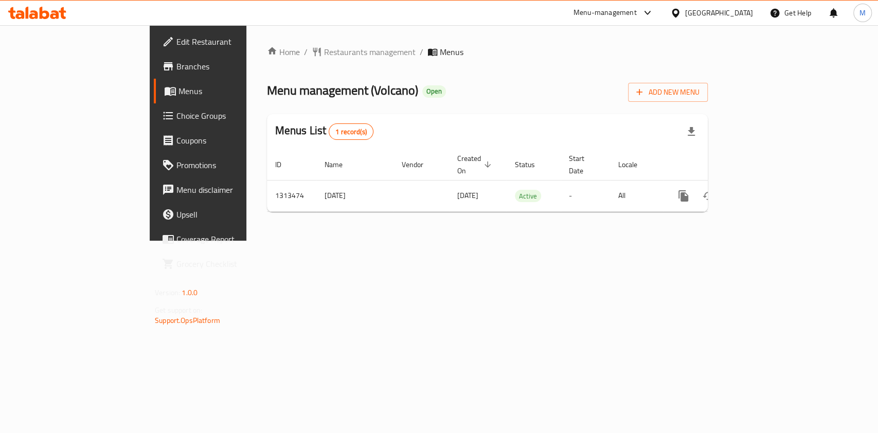
click at [483, 241] on div "Home / Restaurants management / Menus Menu management ( Volcano ) Open Add New …" at bounding box center [487, 133] width 482 height 216
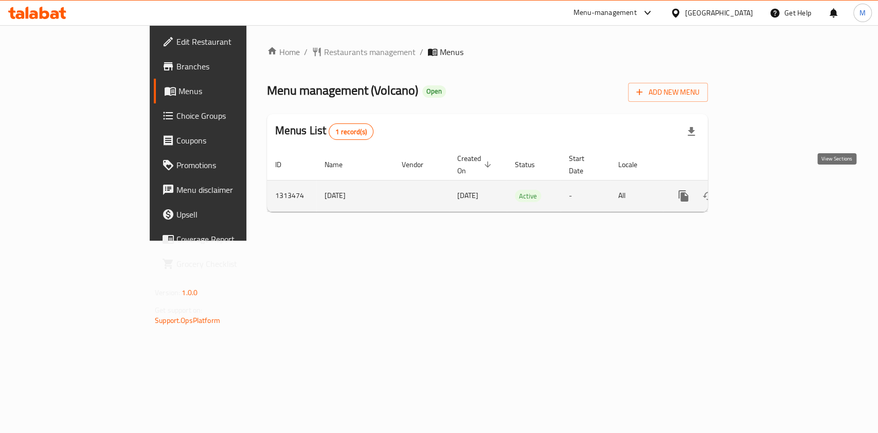
click at [764, 190] on icon "enhanced table" at bounding box center [758, 196] width 12 height 12
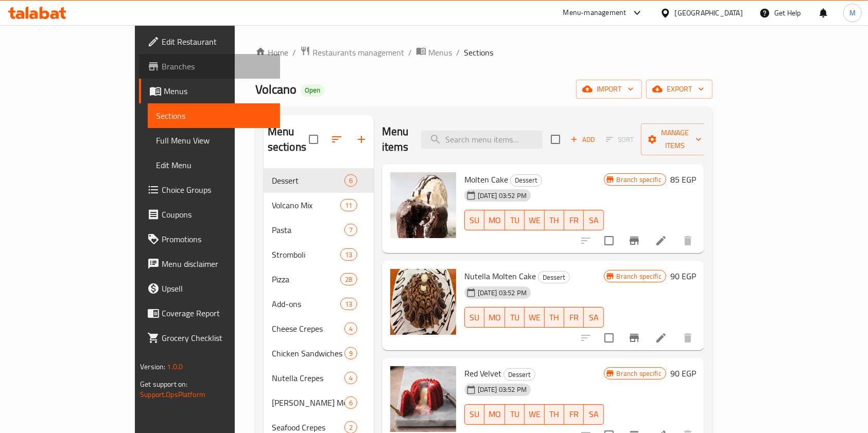
click at [162, 67] on span "Branches" at bounding box center [217, 66] width 110 height 12
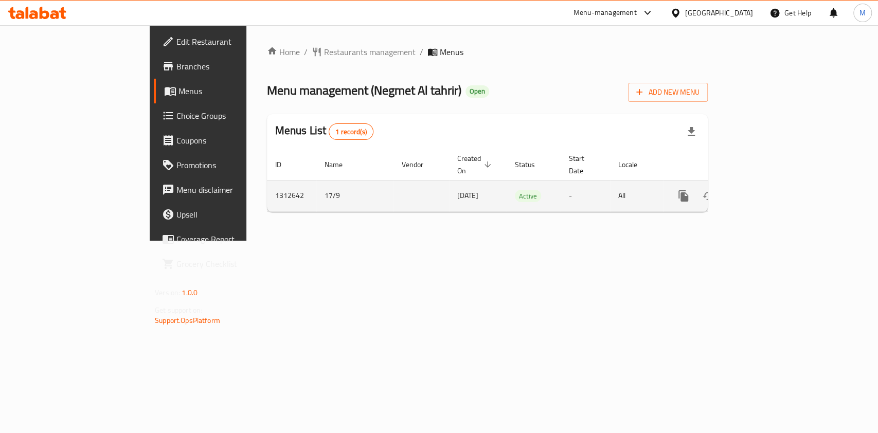
click at [764, 190] on icon "enhanced table" at bounding box center [758, 196] width 12 height 12
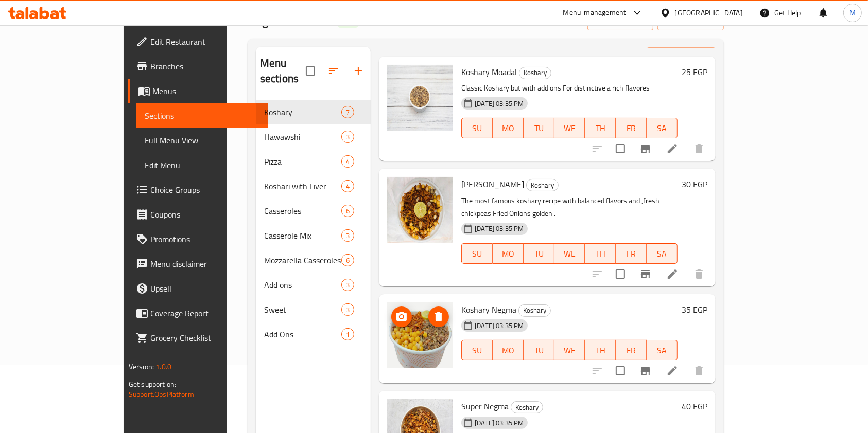
scroll to position [68, 0]
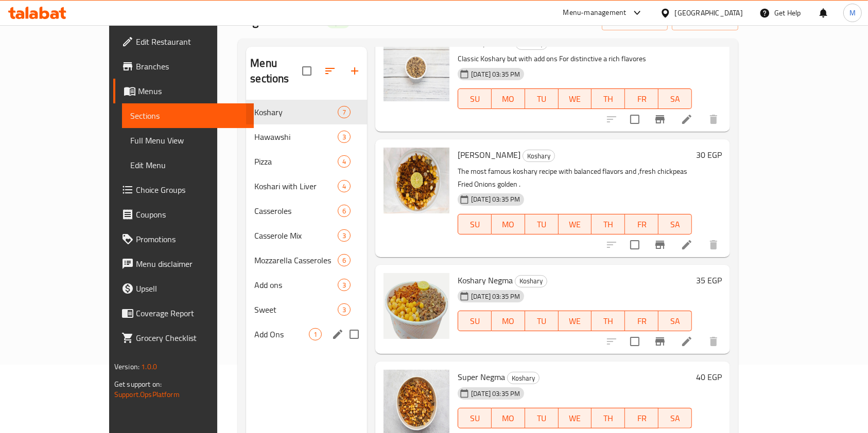
click at [246, 322] on div "Add Ons 1" at bounding box center [306, 334] width 121 height 25
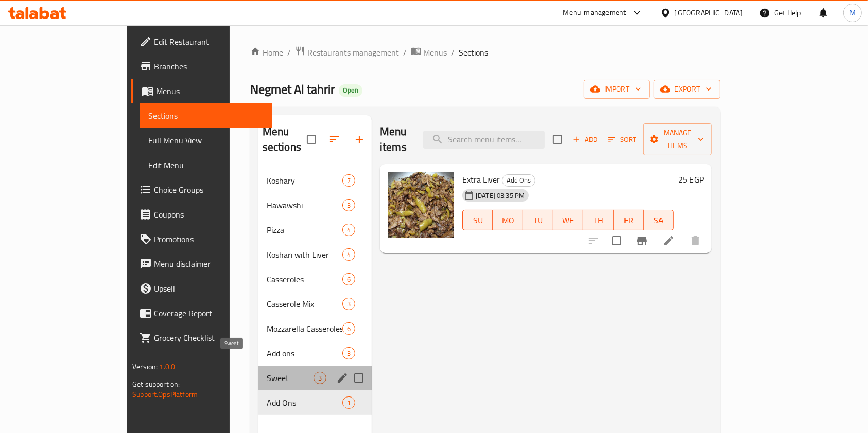
click at [267, 372] on span "Sweet" at bounding box center [290, 378] width 47 height 12
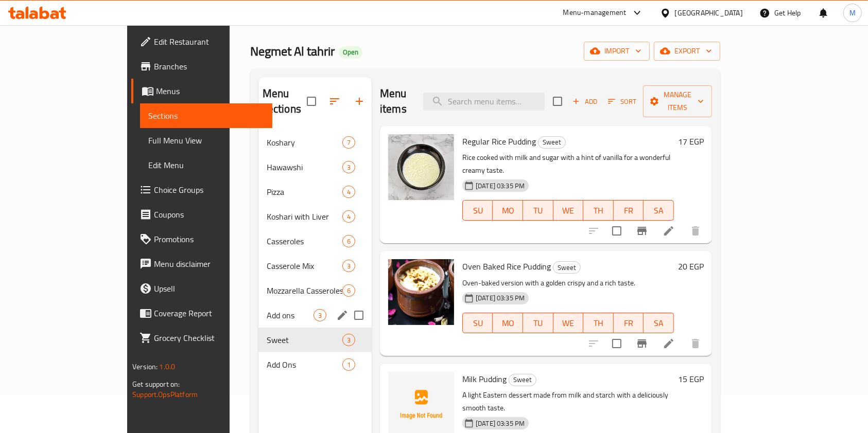
scroll to position [7, 0]
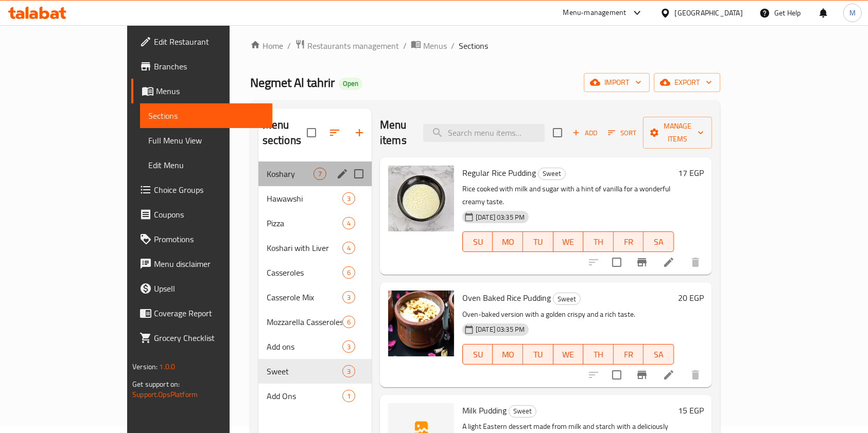
click at [258, 167] on div "Koshary 7" at bounding box center [314, 174] width 113 height 25
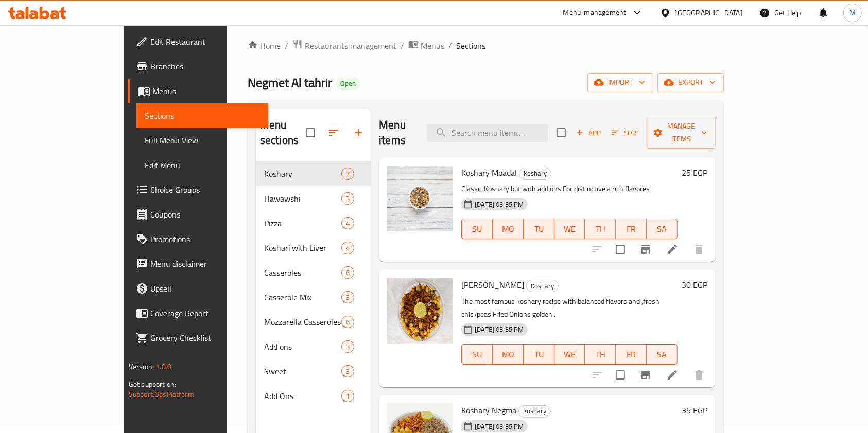
click at [543, 136] on div "Menu items Add Sort Manage items" at bounding box center [547, 133] width 337 height 49
click at [538, 124] on input "search" at bounding box center [487, 133] width 121 height 18
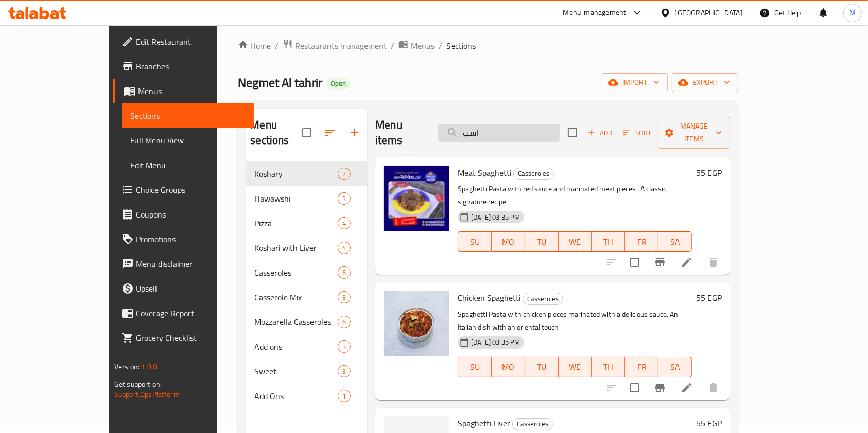
click at [516, 128] on input "اسب" at bounding box center [498, 133] width 121 height 18
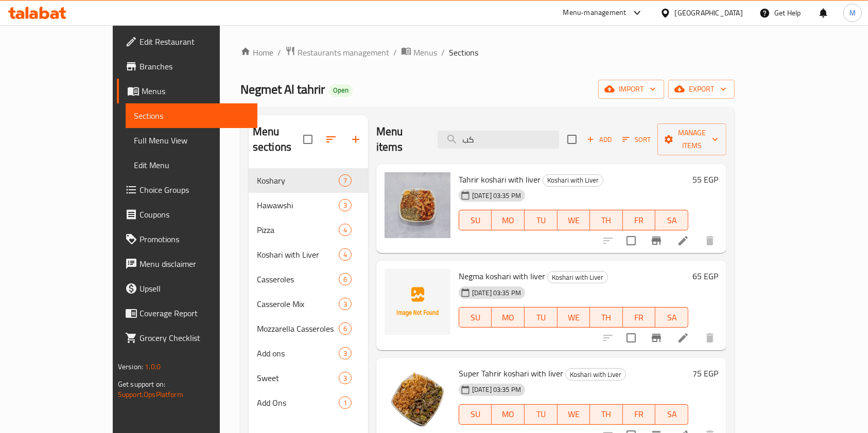
type input "ك"
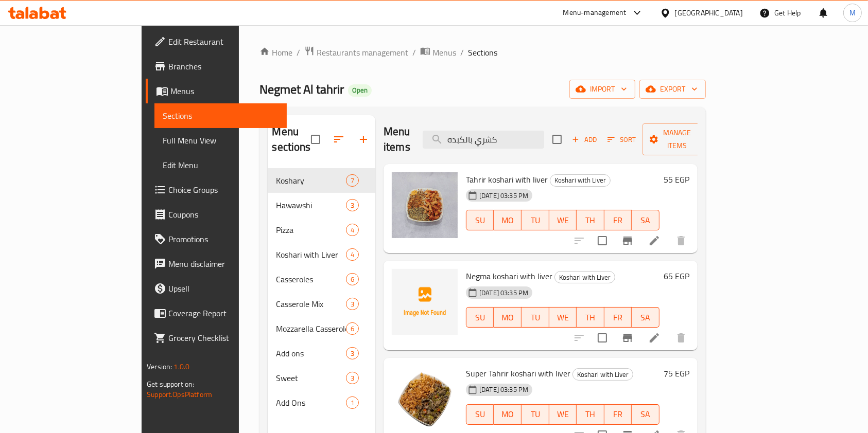
type input "كشري بالكبده"
click at [660, 332] on icon at bounding box center [654, 338] width 12 height 12
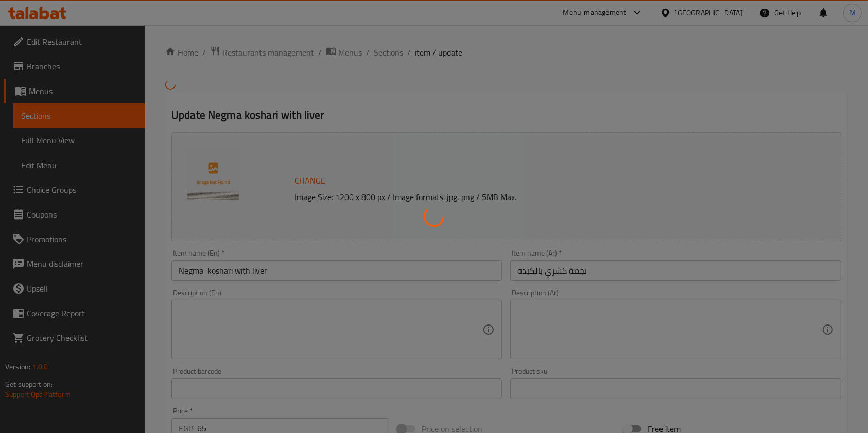
click at [399, 54] on div at bounding box center [434, 216] width 868 height 433
click at [392, 56] on div at bounding box center [434, 216] width 868 height 433
click at [391, 56] on div at bounding box center [434, 216] width 868 height 433
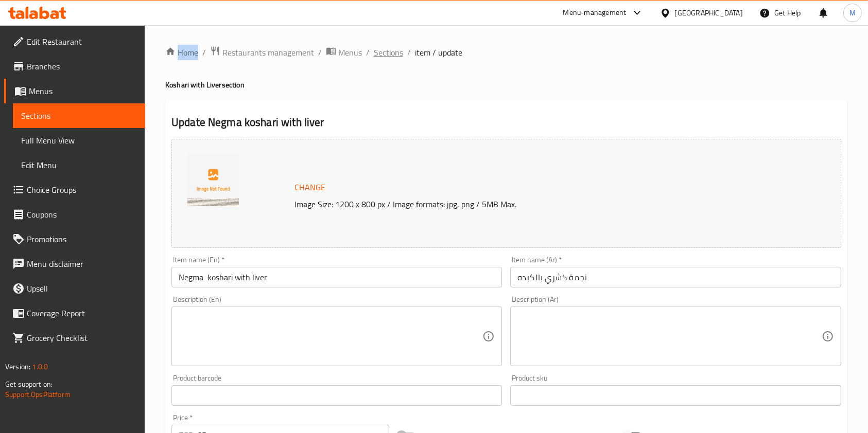
click at [374, 46] on span "Sections" at bounding box center [388, 52] width 29 height 12
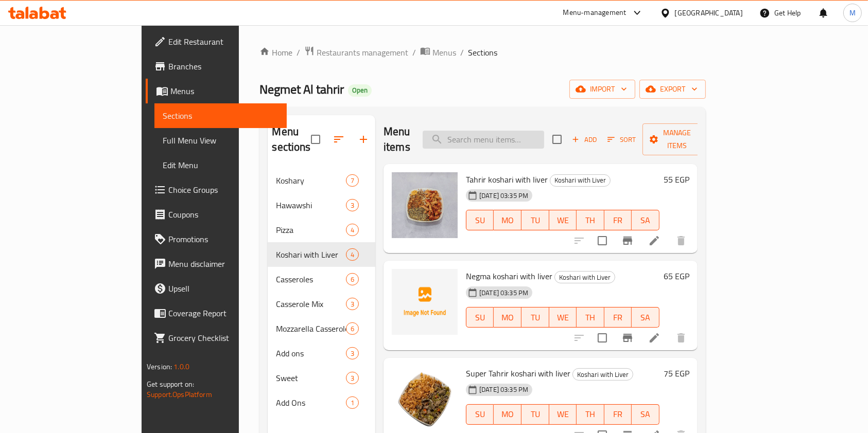
click at [509, 136] on input "search" at bounding box center [482, 140] width 121 height 18
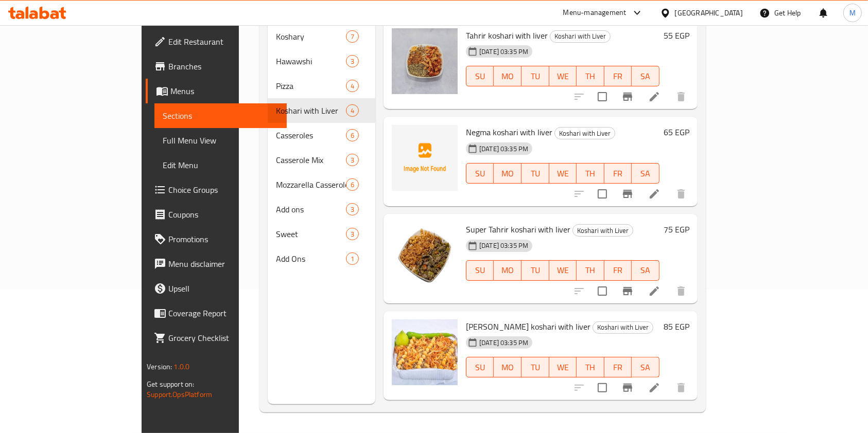
scroll to position [7, 0]
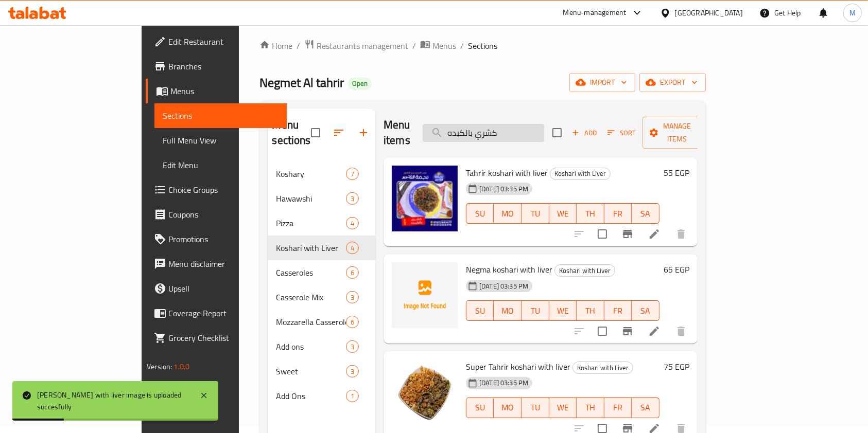
click at [544, 126] on input "كشري بالكبده" at bounding box center [482, 133] width 121 height 18
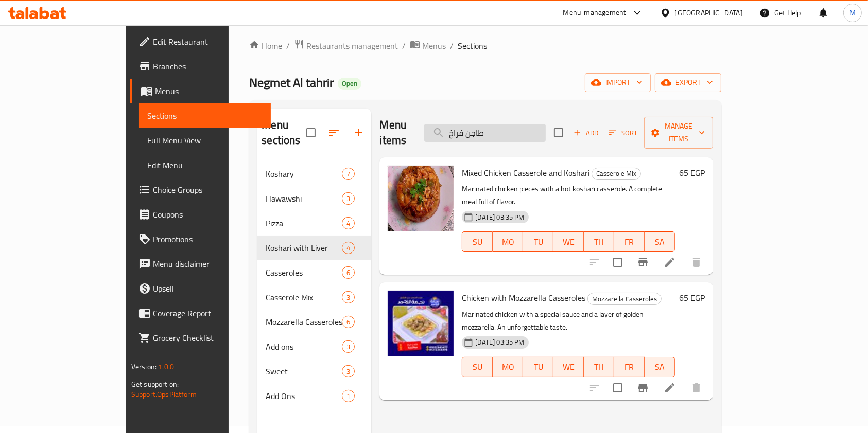
click at [537, 127] on input "طاجن فراخ" at bounding box center [484, 133] width 121 height 18
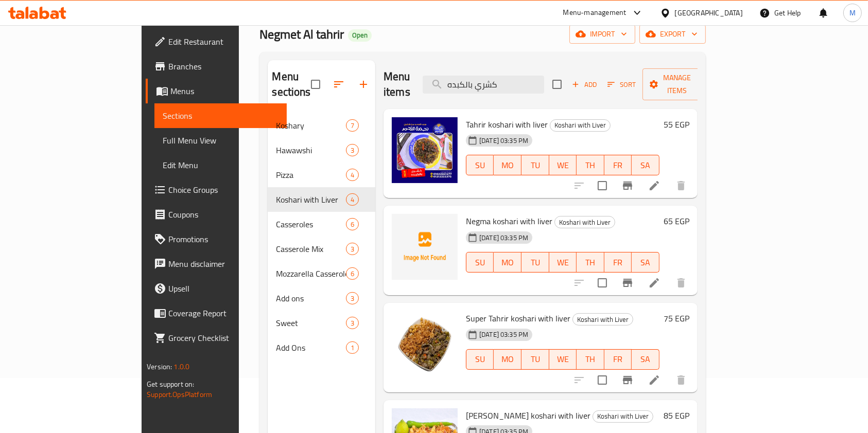
scroll to position [75, 0]
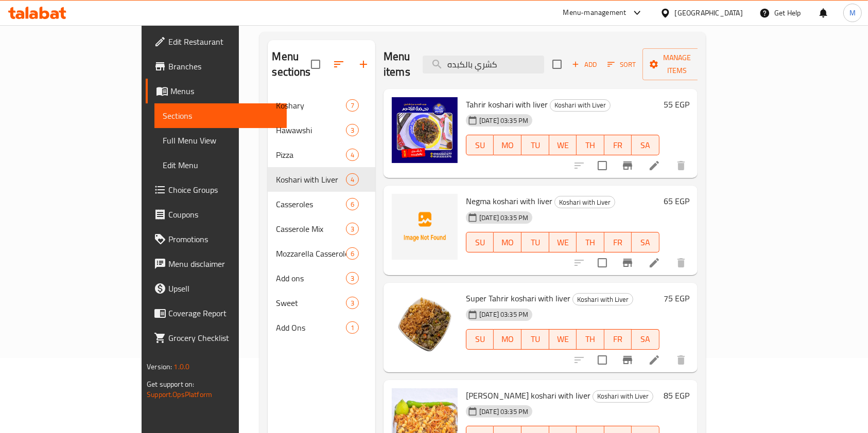
type input "كشري بالكبده"
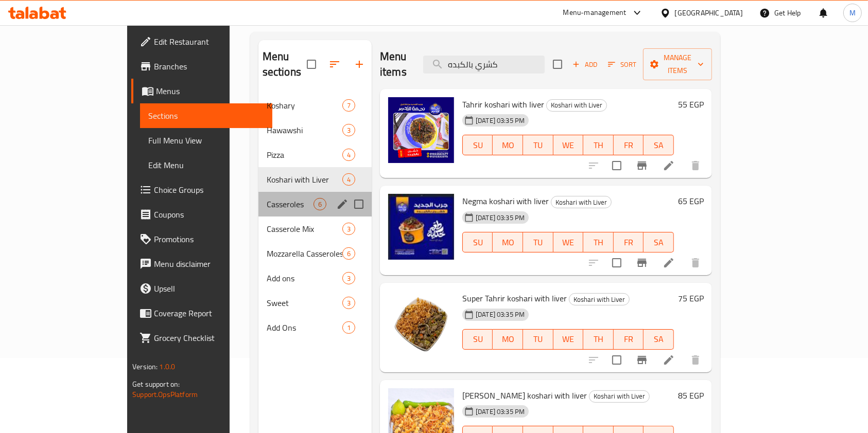
click at [258, 197] on div "Casseroles 6" at bounding box center [314, 204] width 113 height 25
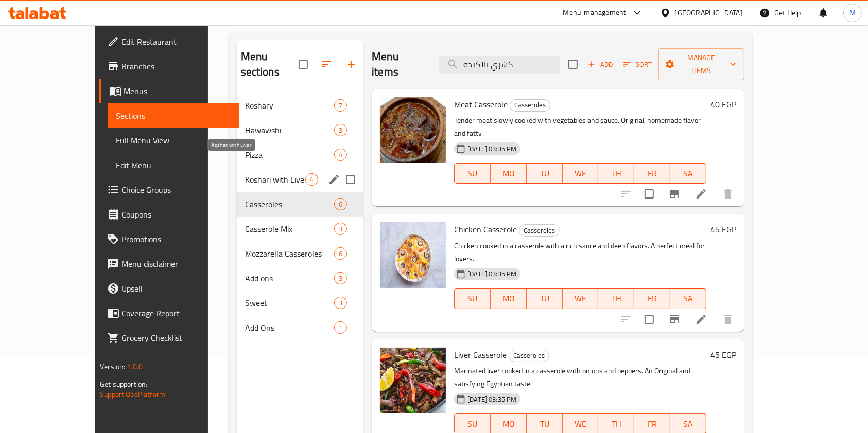
click at [245, 173] on span "Koshari with Liver" at bounding box center [275, 179] width 60 height 12
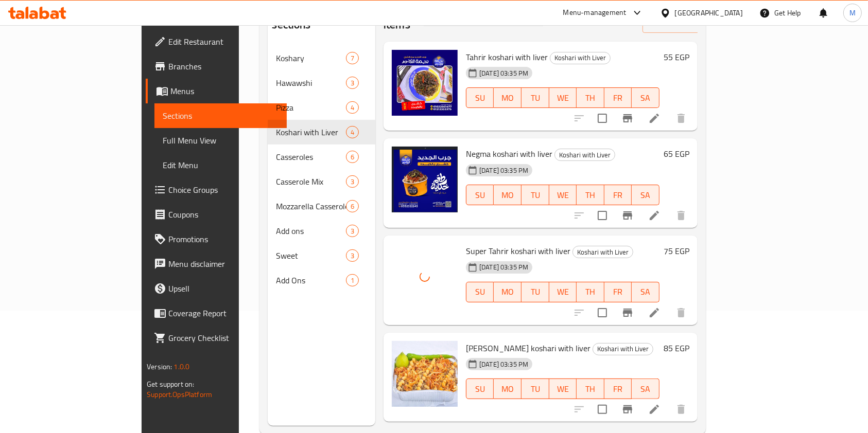
scroll to position [144, 0]
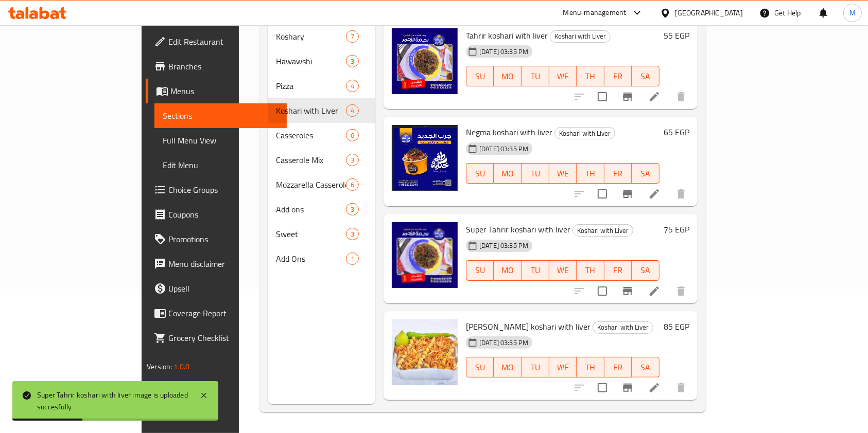
click at [660, 382] on icon at bounding box center [654, 388] width 12 height 12
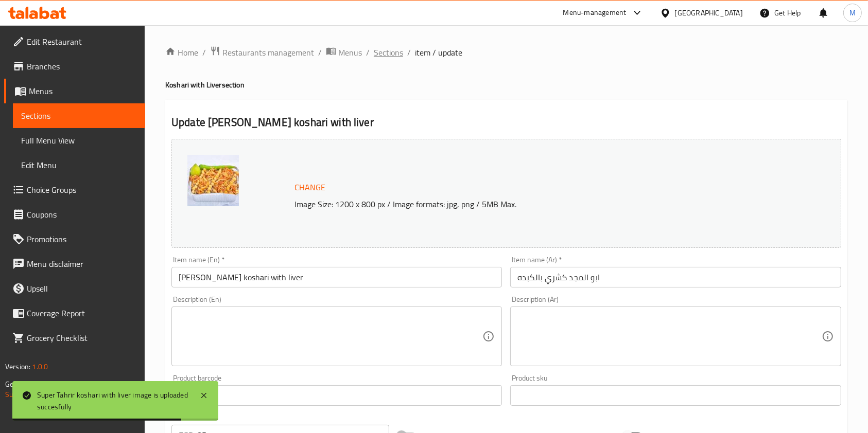
click at [392, 58] on span "Sections" at bounding box center [388, 52] width 29 height 12
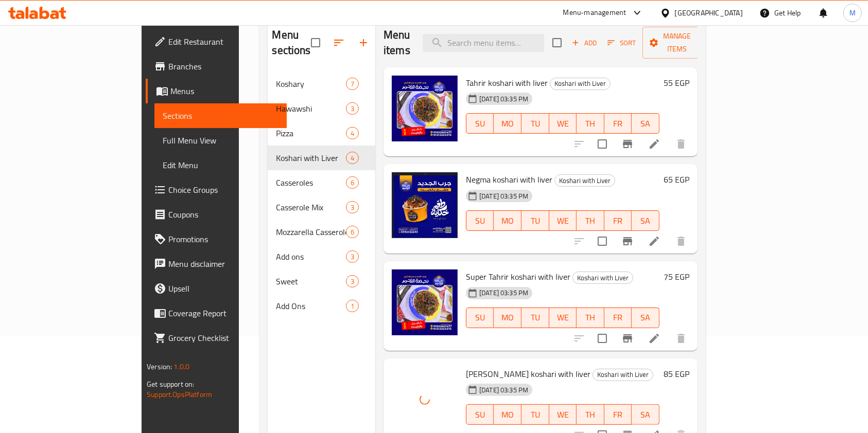
scroll to position [75, 0]
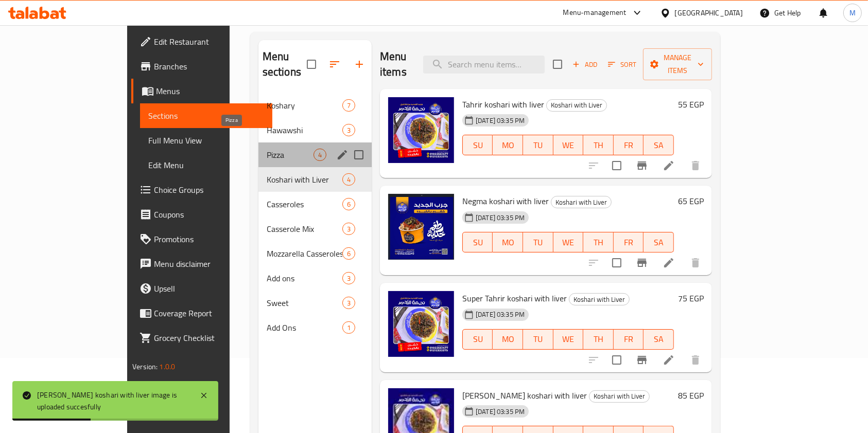
click at [267, 149] on span "Pizza" at bounding box center [290, 155] width 47 height 12
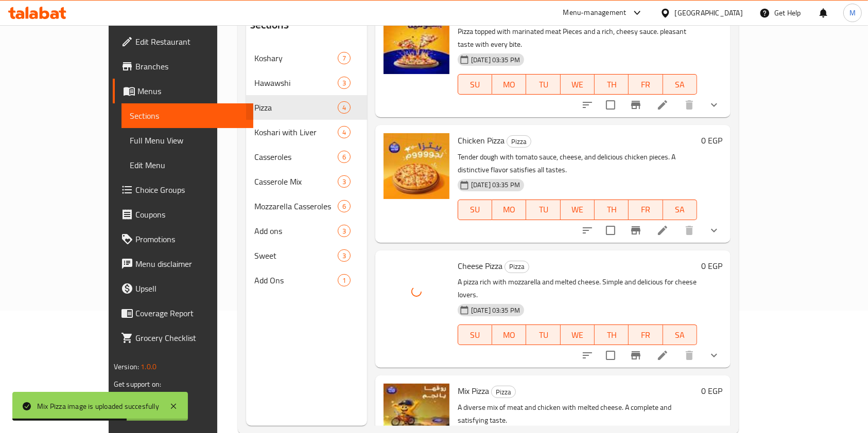
scroll to position [144, 0]
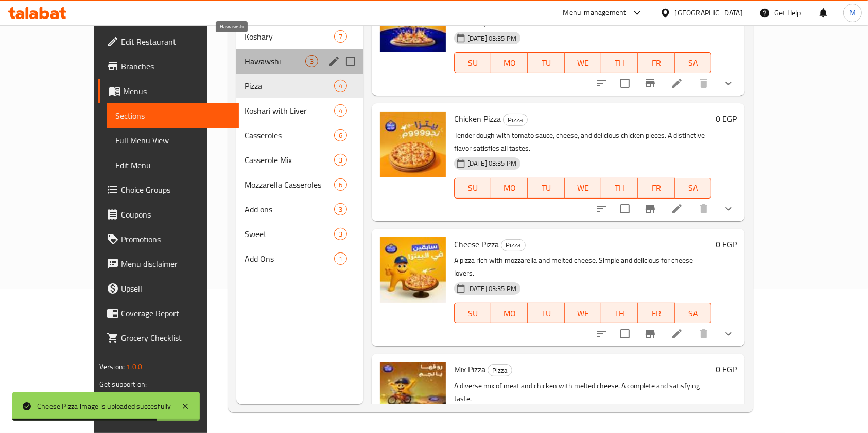
click at [244, 55] on span "Hawawshi" at bounding box center [274, 61] width 61 height 12
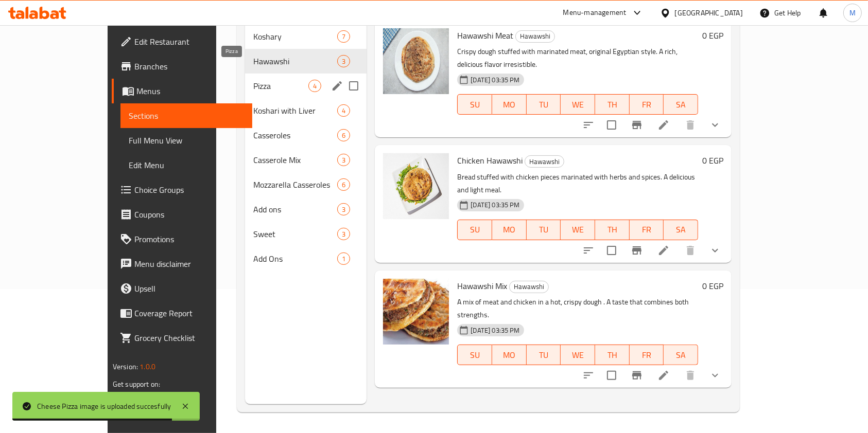
click at [253, 80] on span "Pizza" at bounding box center [280, 86] width 55 height 12
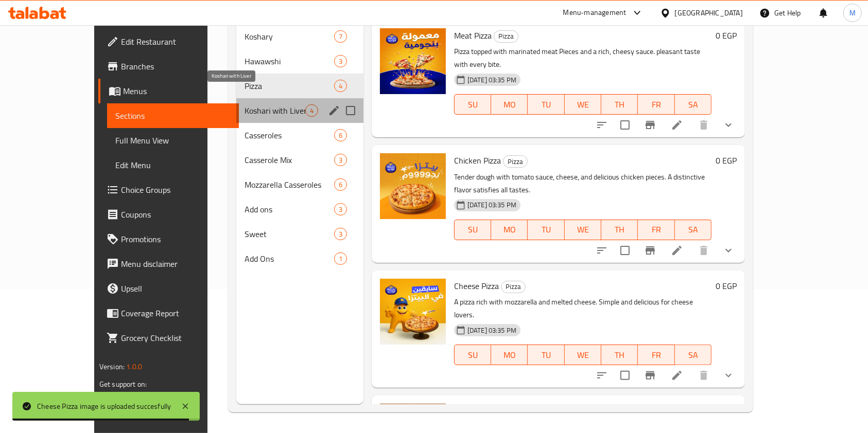
click at [244, 104] on span "Koshari with Liver" at bounding box center [274, 110] width 61 height 12
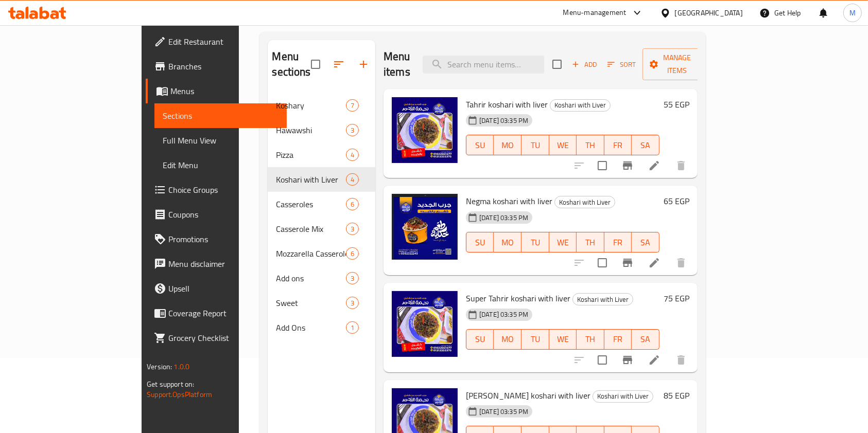
scroll to position [144, 0]
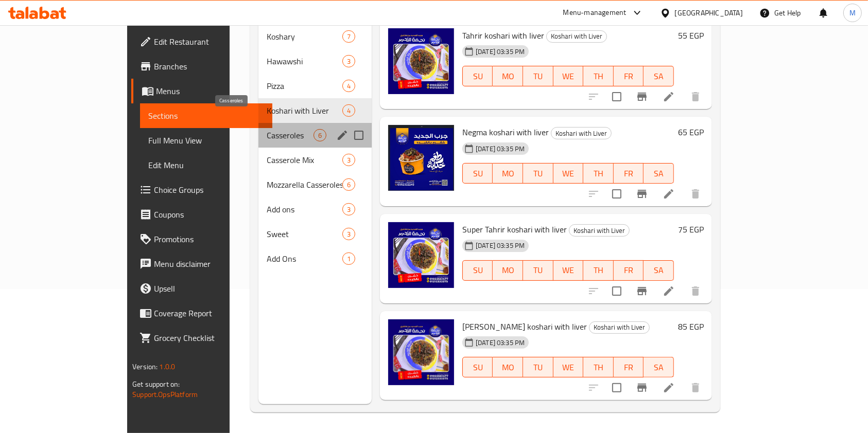
click at [267, 129] on span "Casseroles" at bounding box center [290, 135] width 47 height 12
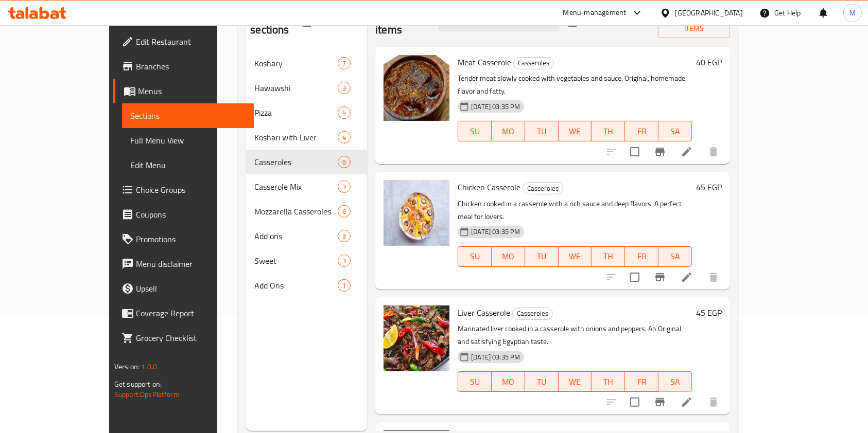
scroll to position [75, 0]
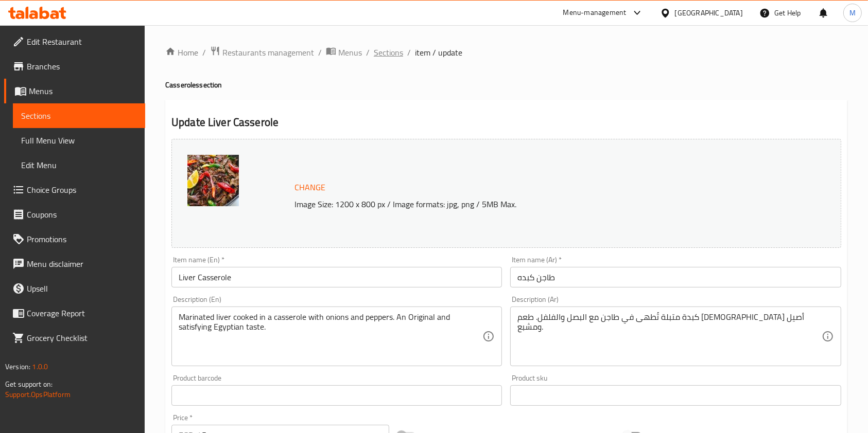
click at [391, 47] on span "Sections" at bounding box center [388, 52] width 29 height 12
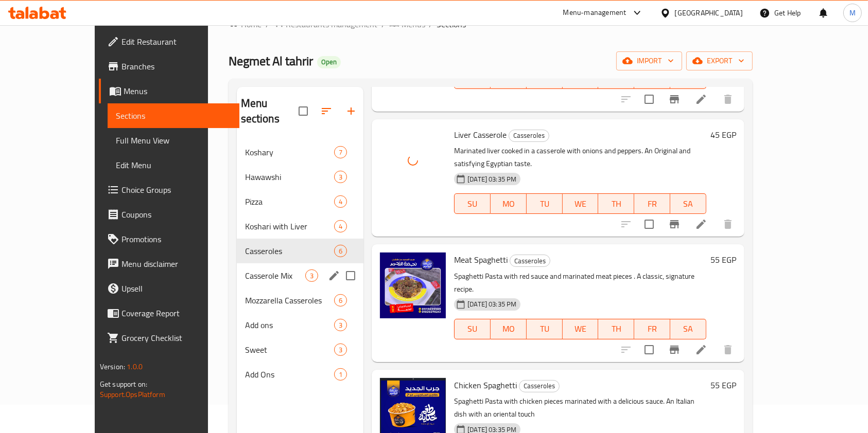
scroll to position [7, 0]
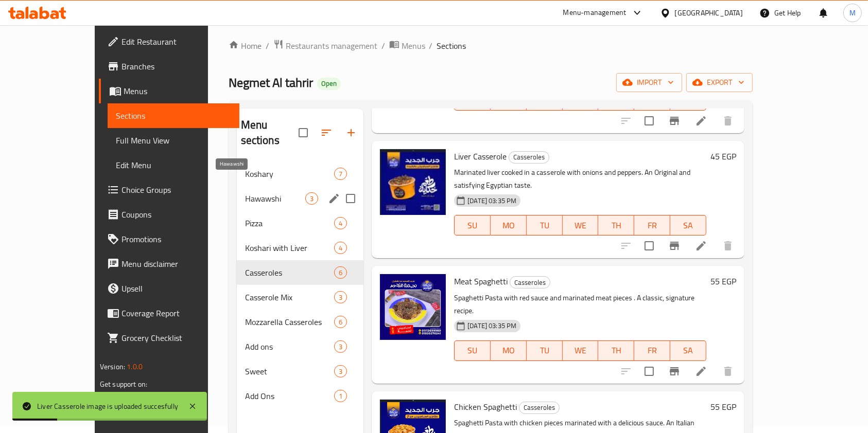
click at [245, 192] on span "Hawawshi" at bounding box center [275, 198] width 60 height 12
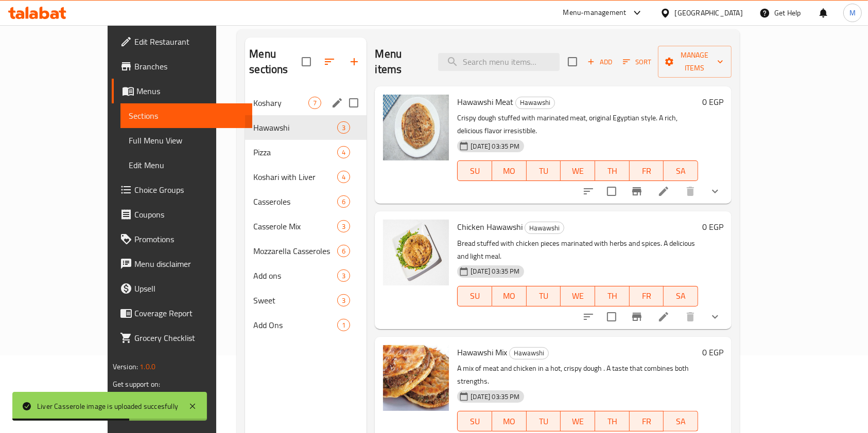
scroll to position [75, 0]
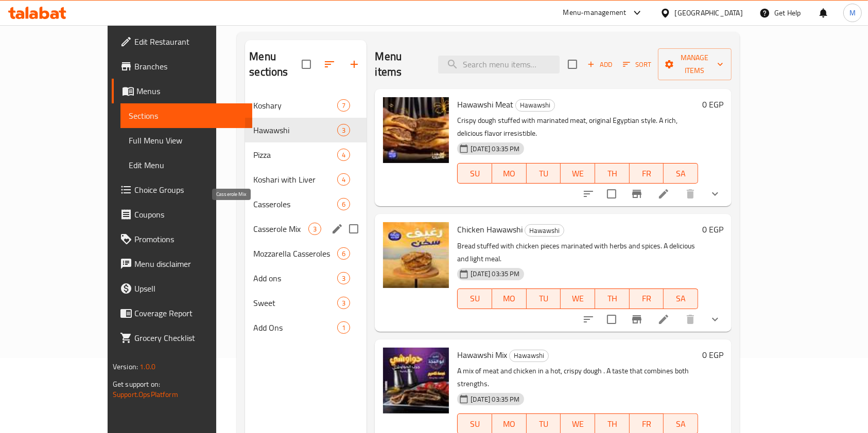
click at [259, 223] on span "Casserole Mix" at bounding box center [280, 229] width 55 height 12
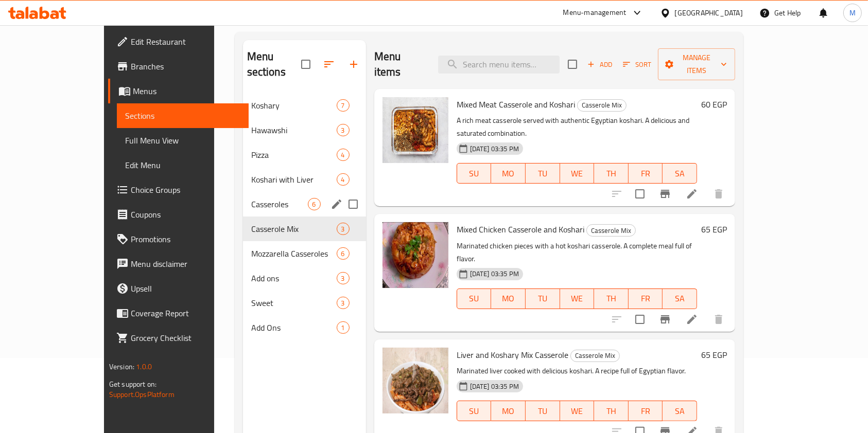
click at [243, 197] on div "Casseroles 6" at bounding box center [304, 204] width 123 height 25
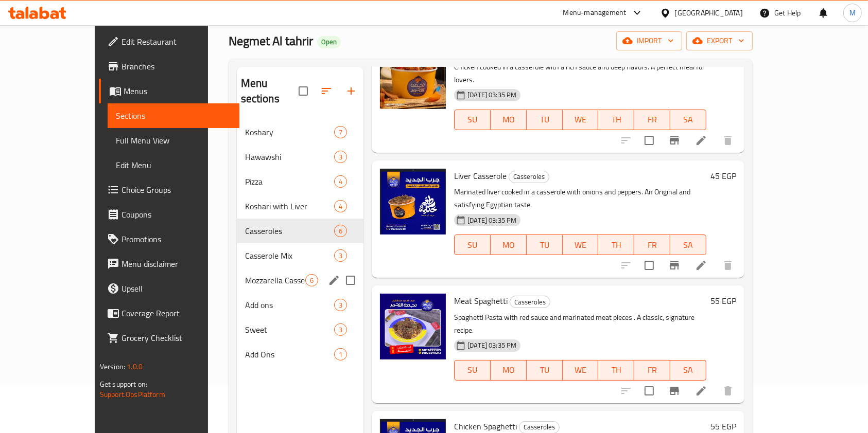
scroll to position [7, 0]
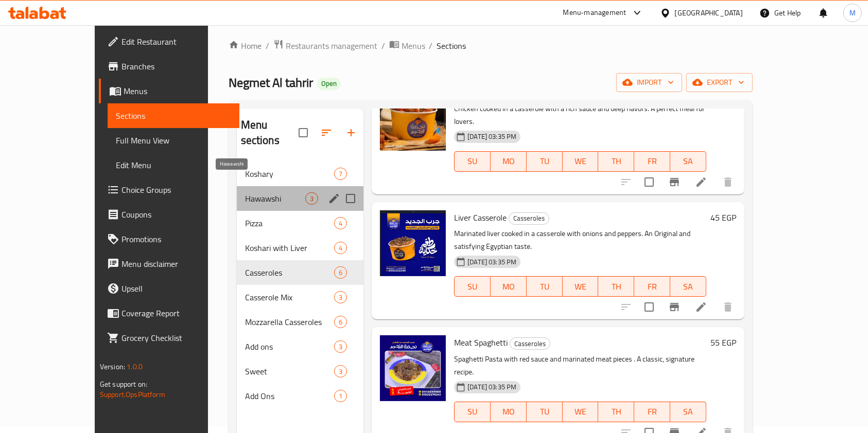
click at [255, 192] on span "Hawawshi" at bounding box center [275, 198] width 60 height 12
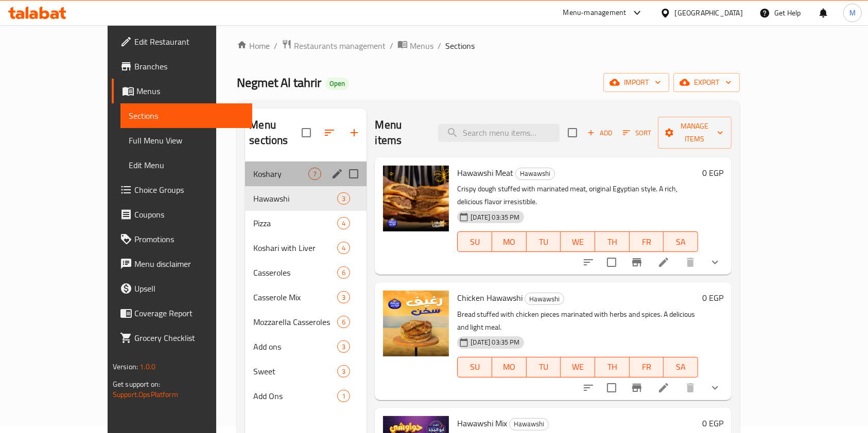
click at [252, 166] on div "Koshary 7" at bounding box center [305, 174] width 121 height 25
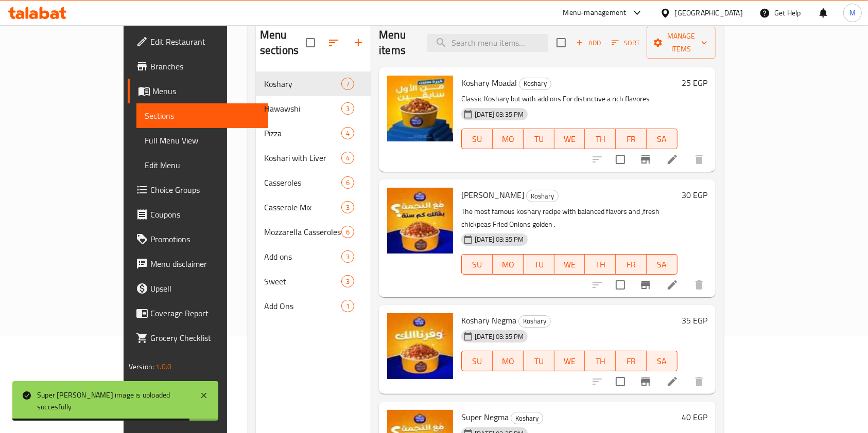
scroll to position [75, 0]
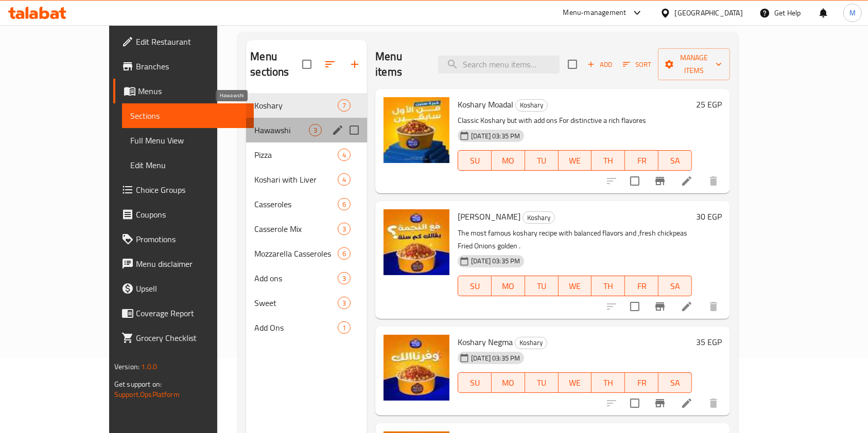
click at [254, 124] on span "Hawawshi" at bounding box center [281, 130] width 55 height 12
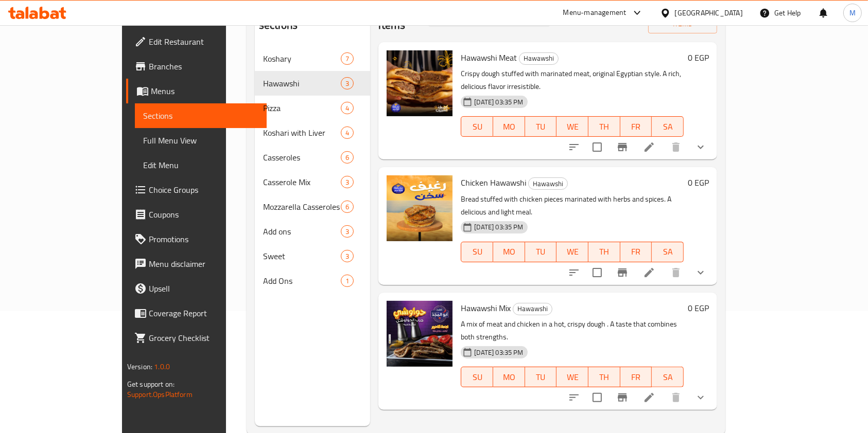
scroll to position [144, 0]
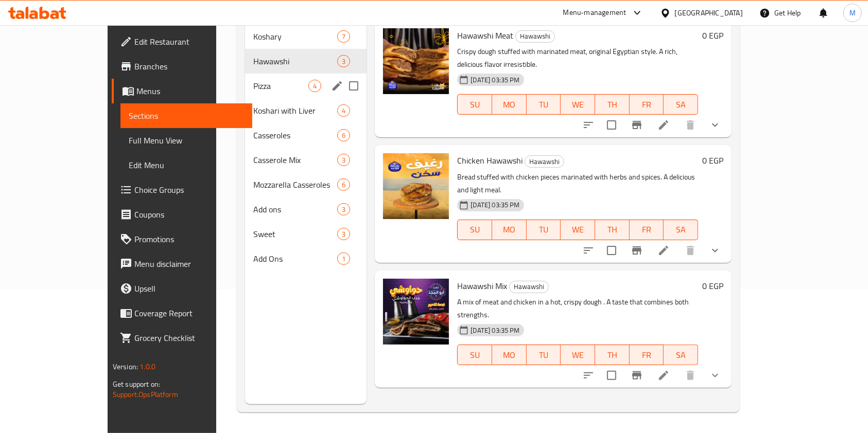
click at [253, 80] on span "Pizza" at bounding box center [280, 86] width 55 height 12
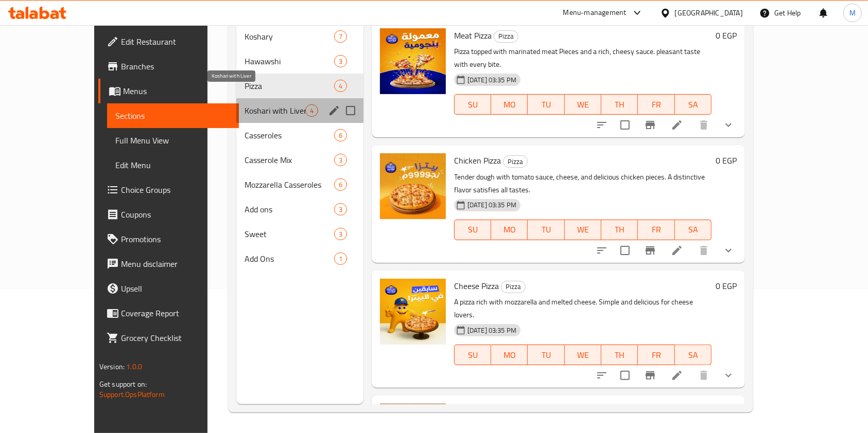
click at [244, 104] on span "Koshari with Liver" at bounding box center [274, 110] width 61 height 12
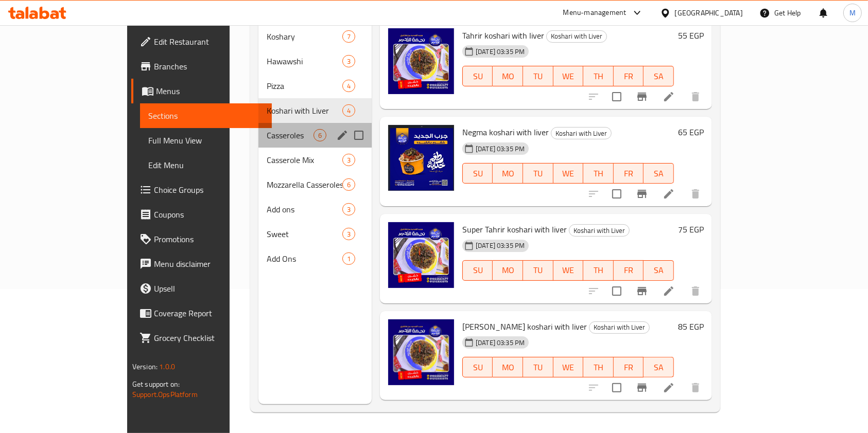
click at [258, 123] on div "Casseroles 6" at bounding box center [314, 135] width 113 height 25
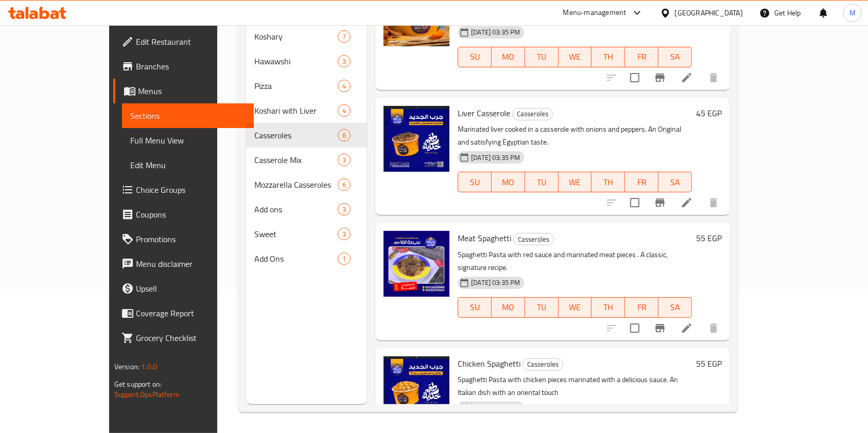
scroll to position [267, 0]
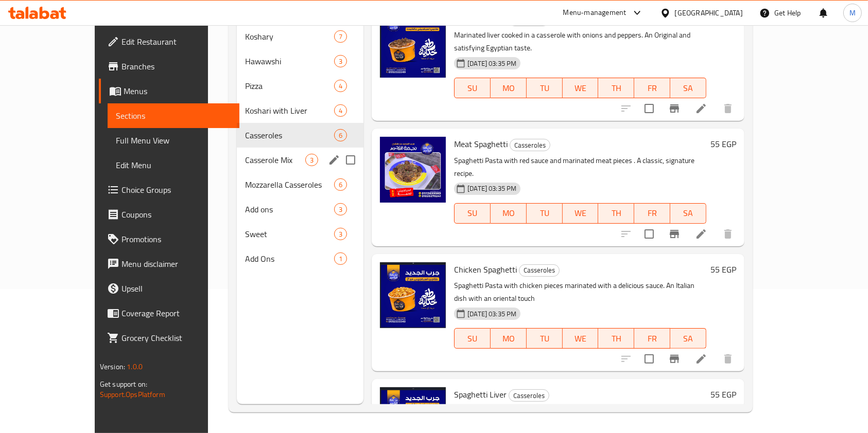
click at [237, 153] on div "Casserole Mix 3" at bounding box center [300, 160] width 127 height 25
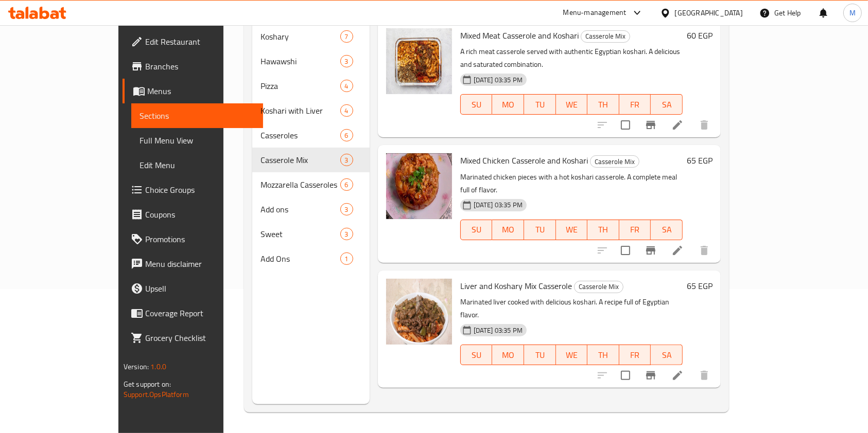
scroll to position [75, 0]
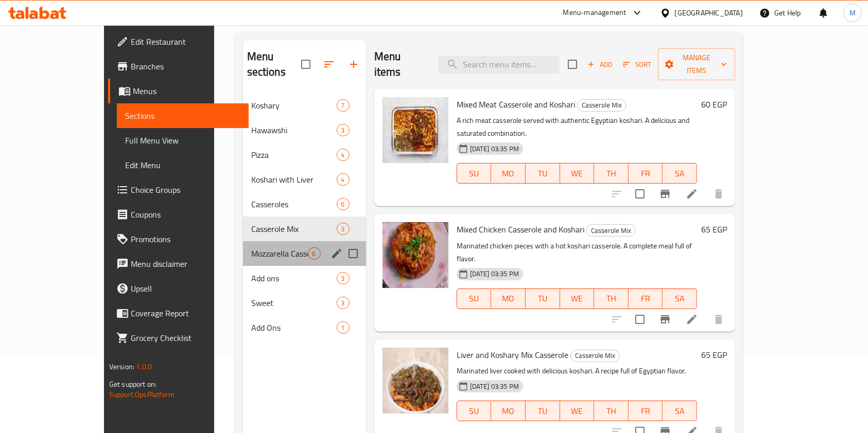
click at [243, 246] on div "Mozzarella Casseroles 6" at bounding box center [304, 253] width 123 height 25
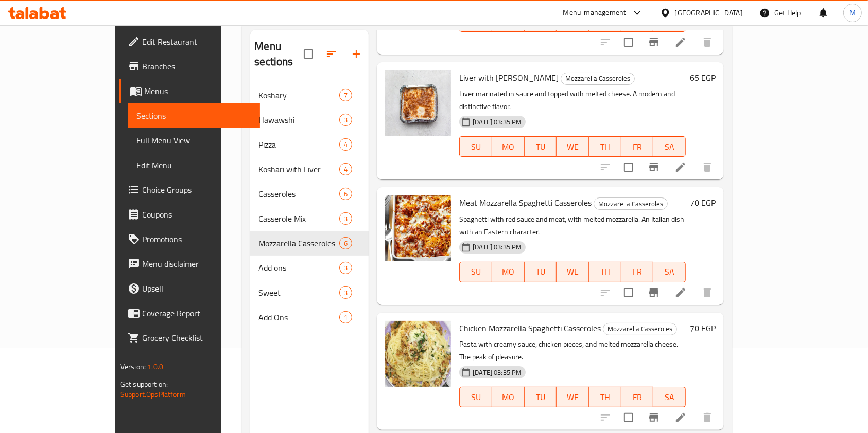
scroll to position [144, 0]
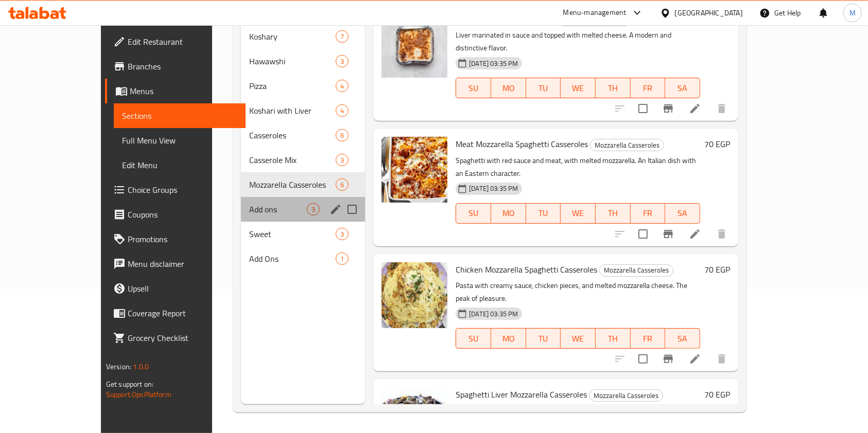
click at [241, 203] on div "Add ons 3" at bounding box center [303, 209] width 125 height 25
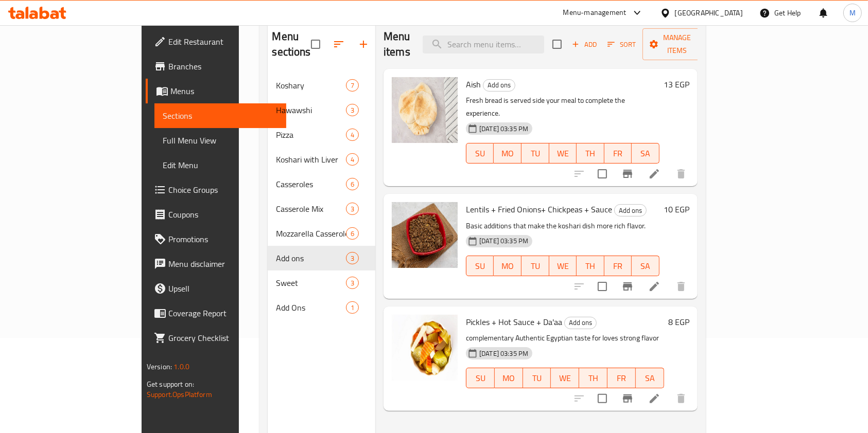
scroll to position [75, 0]
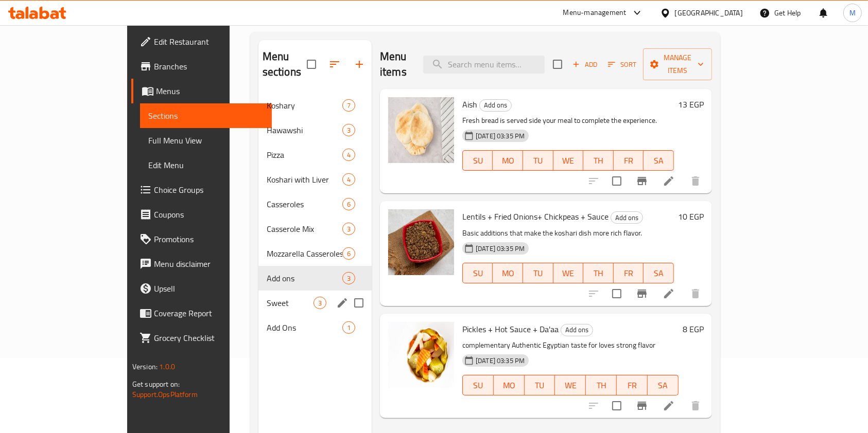
click at [267, 297] on span "Sweet" at bounding box center [290, 303] width 47 height 12
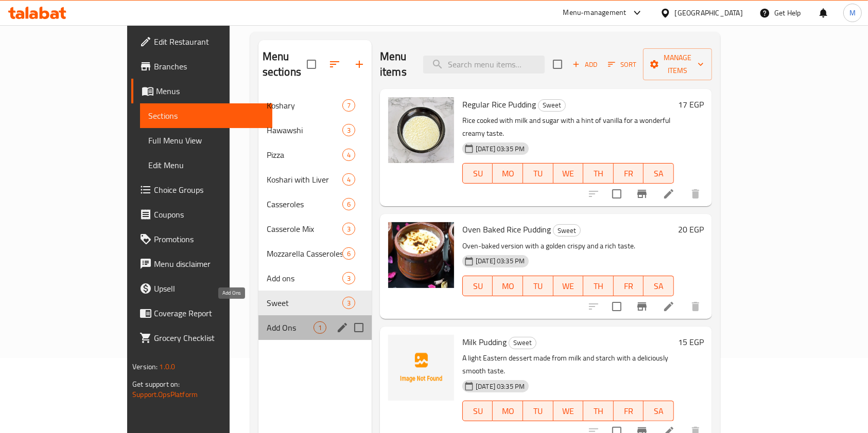
click at [267, 322] on span "Add Ons" at bounding box center [290, 328] width 47 height 12
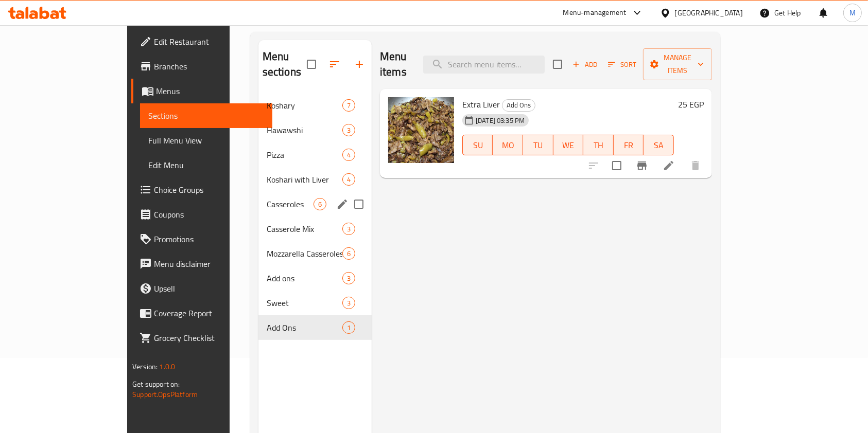
click at [258, 192] on div "Casseroles 6" at bounding box center [314, 204] width 113 height 25
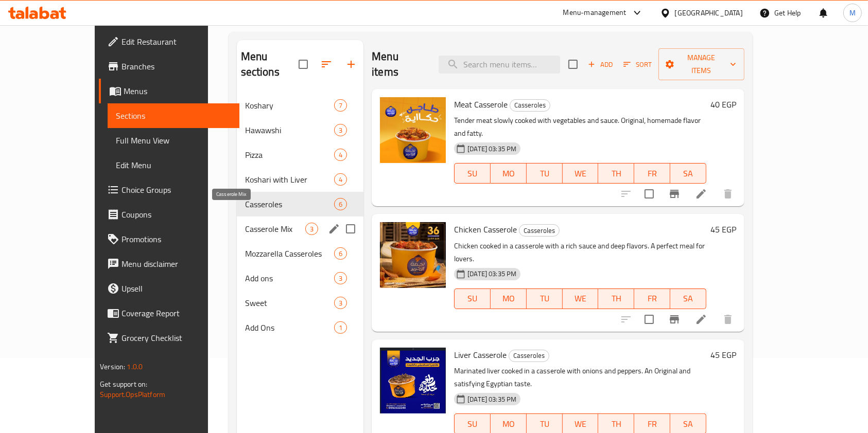
click at [250, 223] on span "Casserole Mix" at bounding box center [275, 229] width 60 height 12
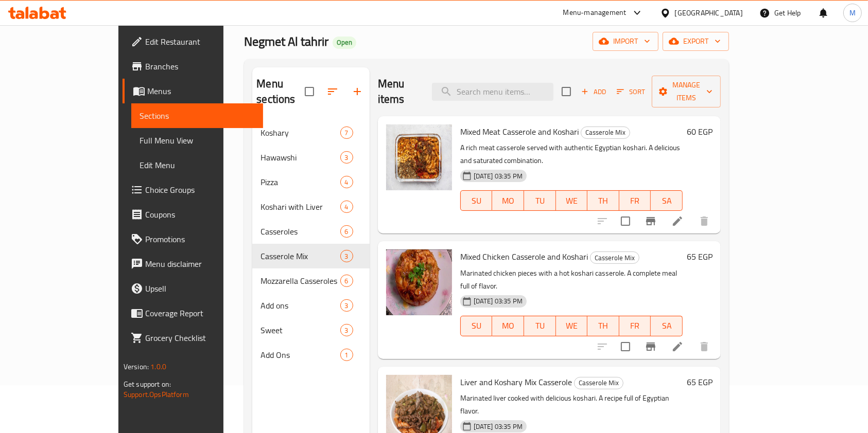
scroll to position [75, 0]
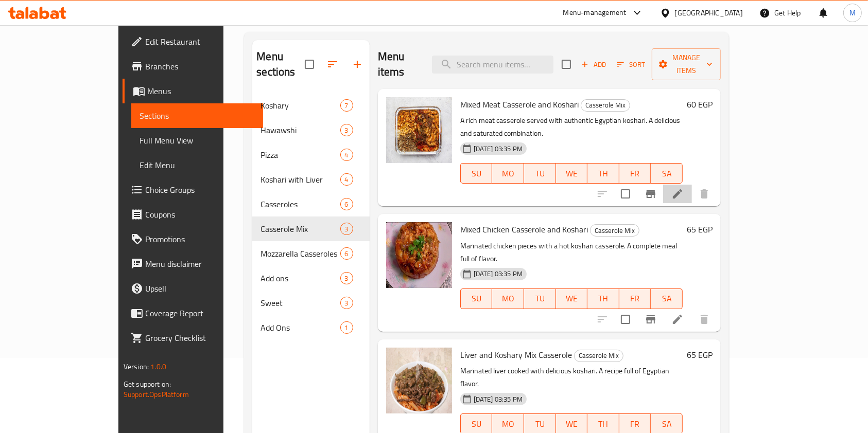
click at [692, 185] on li at bounding box center [677, 194] width 29 height 19
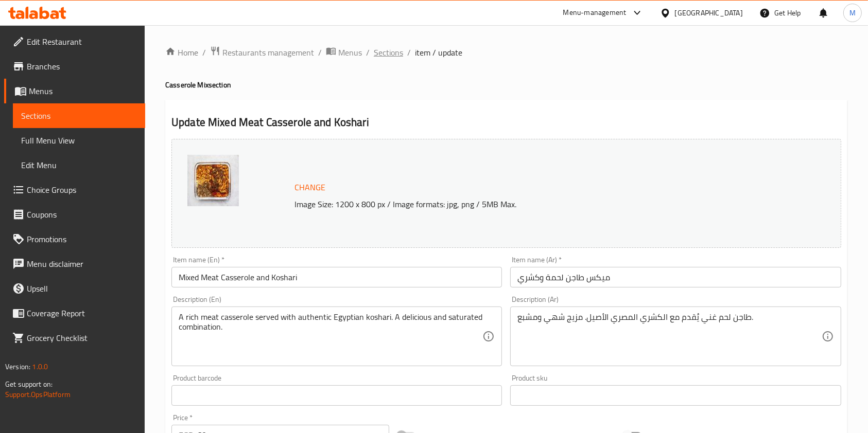
click at [393, 58] on span "Sections" at bounding box center [388, 52] width 29 height 12
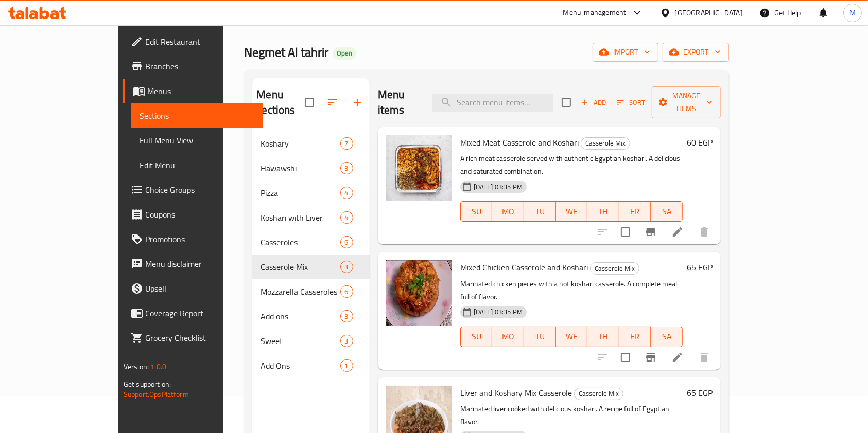
scroll to position [68, 0]
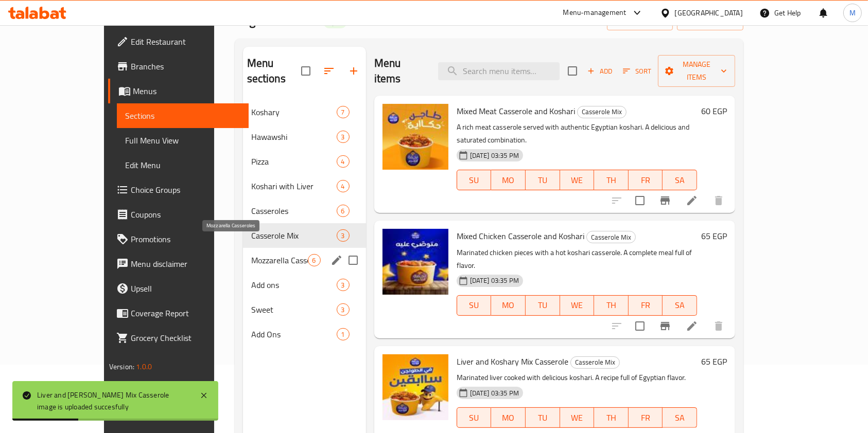
click at [251, 254] on span "Mozzarella Casseroles" at bounding box center [279, 260] width 57 height 12
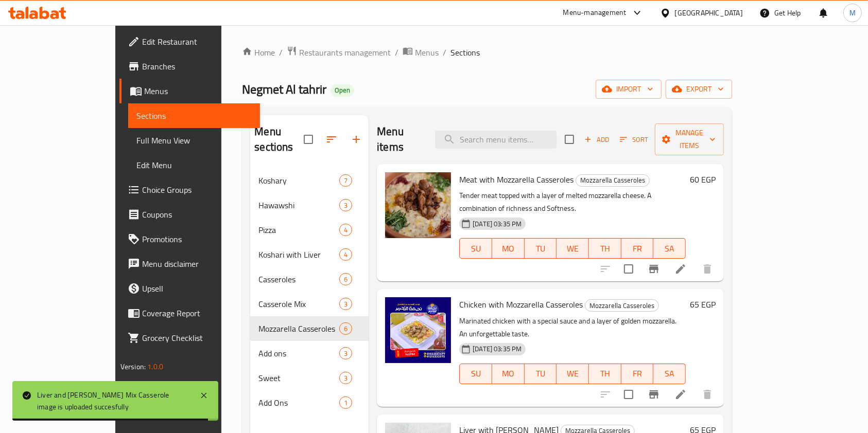
click at [686, 263] on icon at bounding box center [680, 269] width 12 height 12
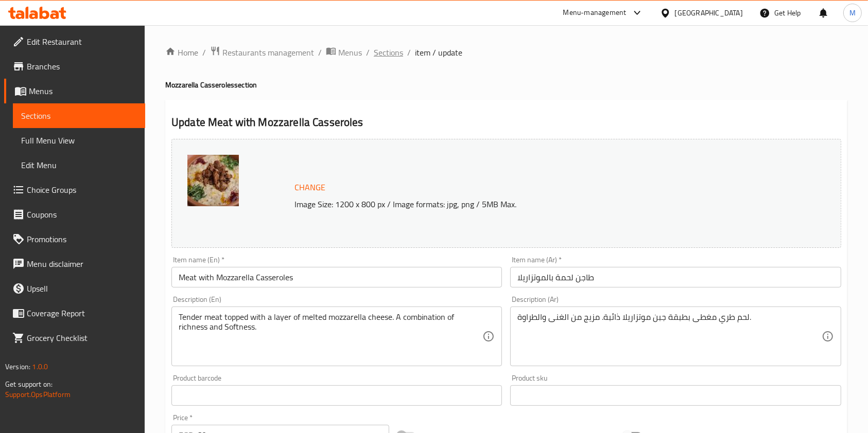
click at [392, 58] on span "Sections" at bounding box center [388, 52] width 29 height 12
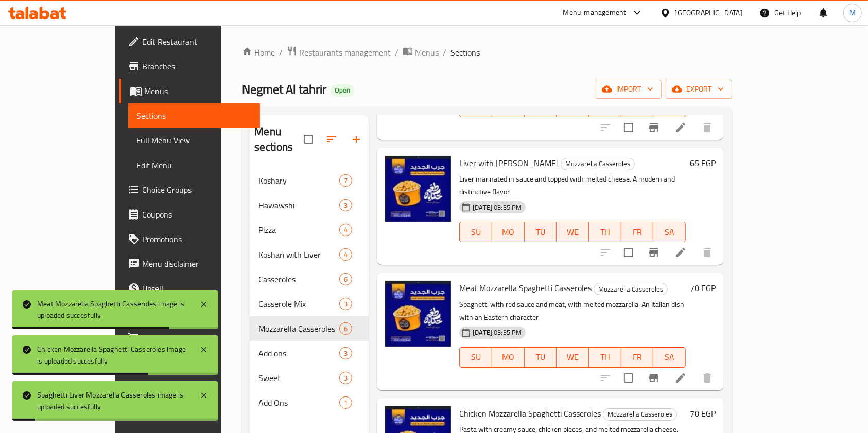
scroll to position [144, 0]
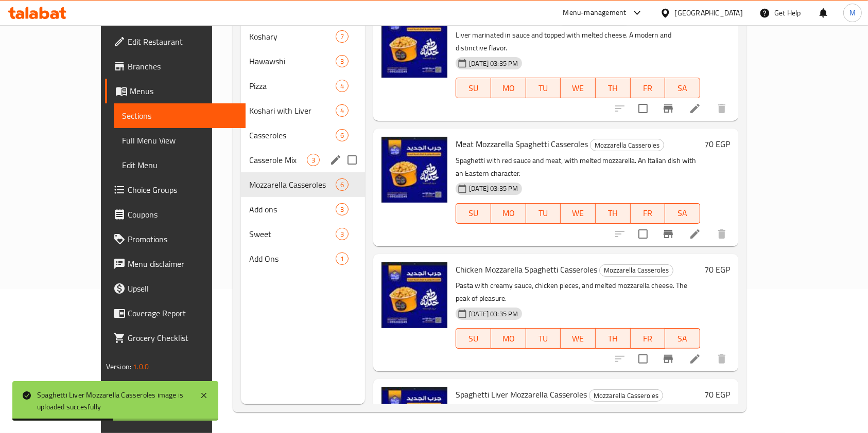
click at [249, 154] on span "Casserole Mix" at bounding box center [278, 160] width 58 height 12
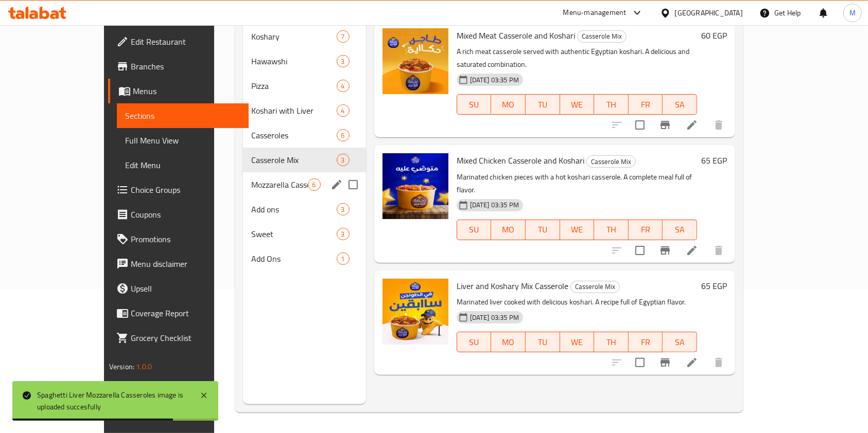
click at [250, 178] on div "Mozzarella Casseroles 6" at bounding box center [304, 184] width 123 height 25
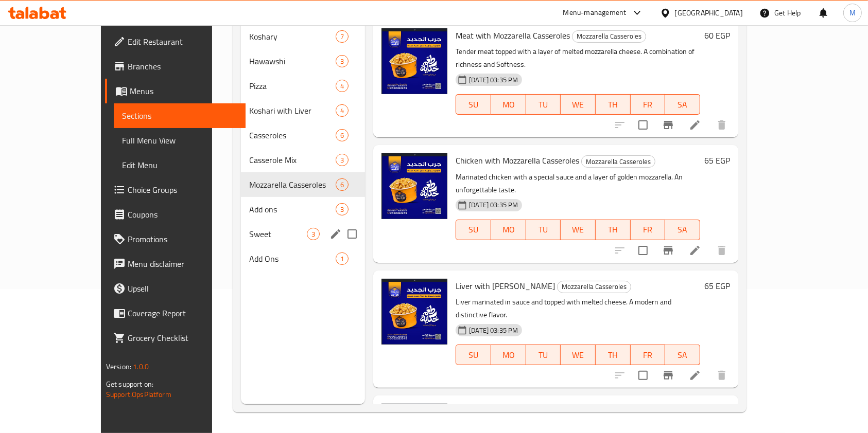
click at [241, 222] on div "Sweet 3" at bounding box center [303, 234] width 125 height 25
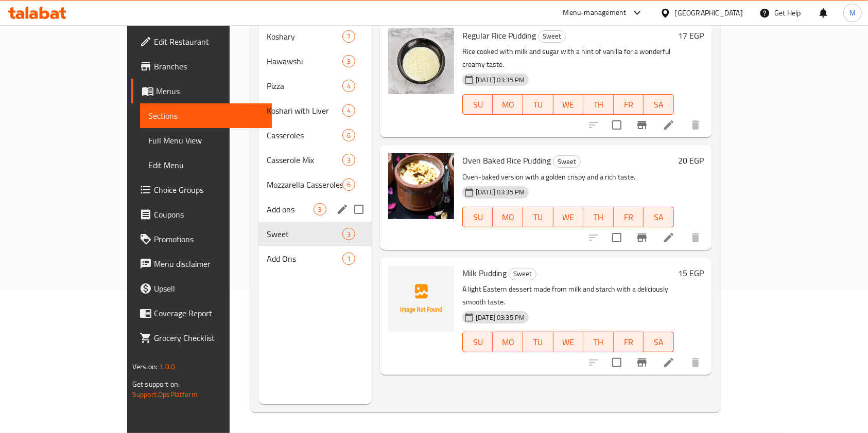
click at [267, 203] on span "Add ons" at bounding box center [290, 209] width 47 height 12
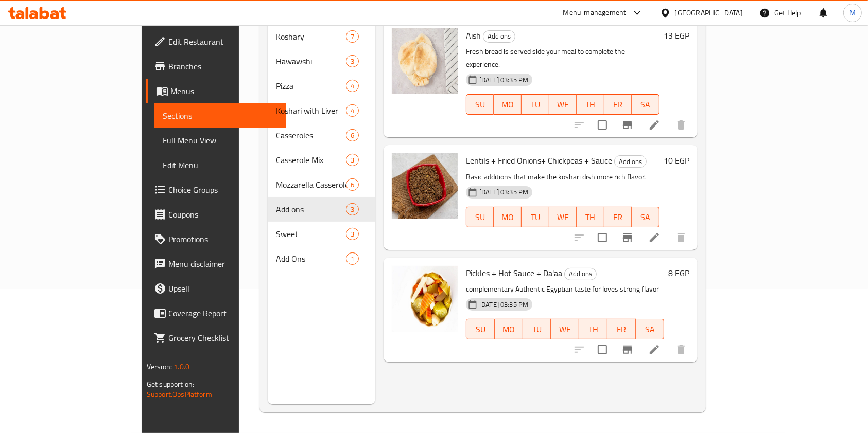
scroll to position [75, 0]
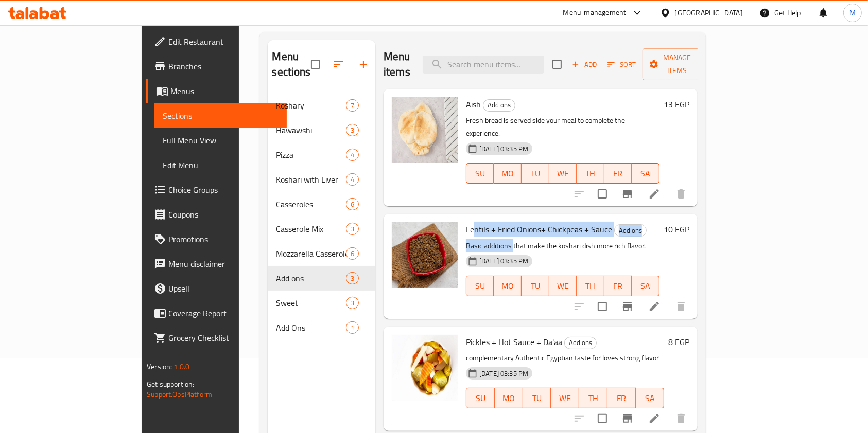
drag, startPoint x: 440, startPoint y: 208, endPoint x: 478, endPoint y: 213, distance: 37.3
click at [478, 218] on div "Lentils + Fried Onions+ Chickpeas + Sauce Add ons Basic additions that make the…" at bounding box center [563, 266] width 202 height 96
click at [668, 297] on li at bounding box center [654, 306] width 29 height 19
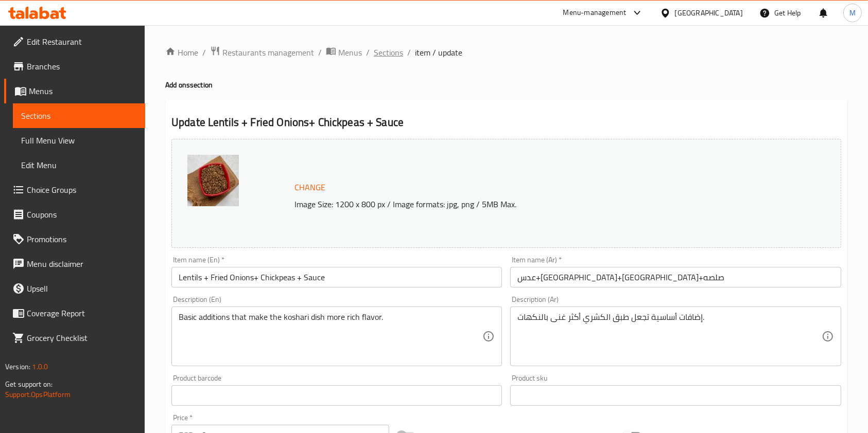
click at [390, 55] on span "Sections" at bounding box center [388, 52] width 29 height 12
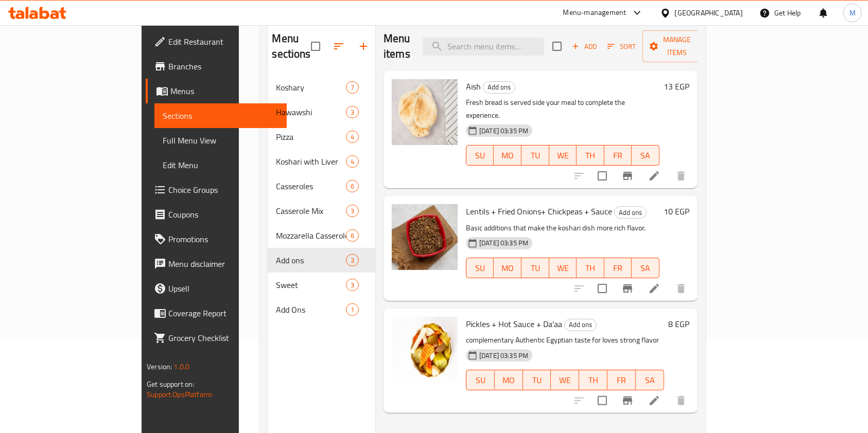
scroll to position [137, 0]
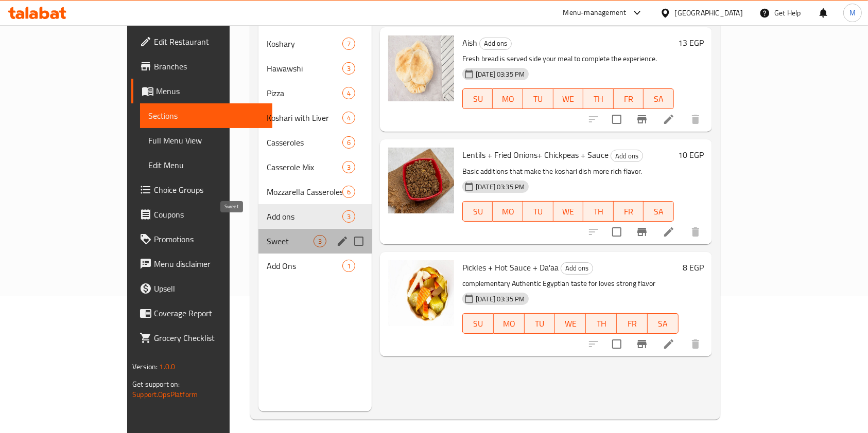
click at [267, 235] on span "Sweet" at bounding box center [290, 241] width 47 height 12
